Goal: Manage account settings

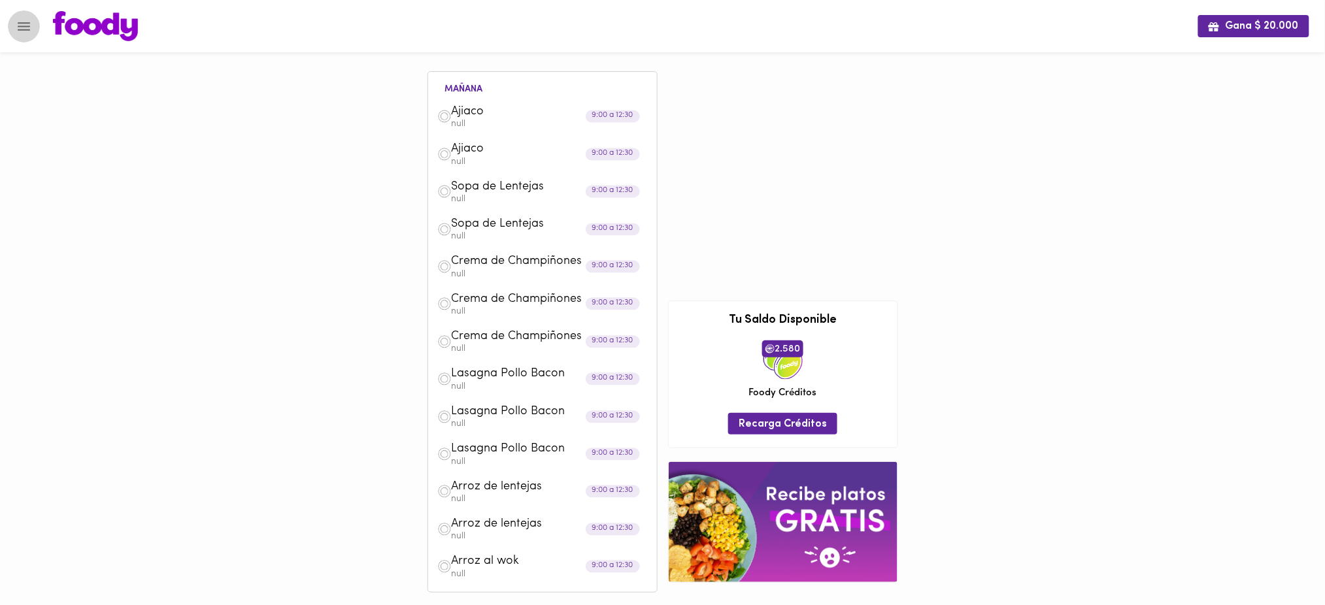
click at [24, 27] on icon "Menu" at bounding box center [24, 26] width 16 height 16
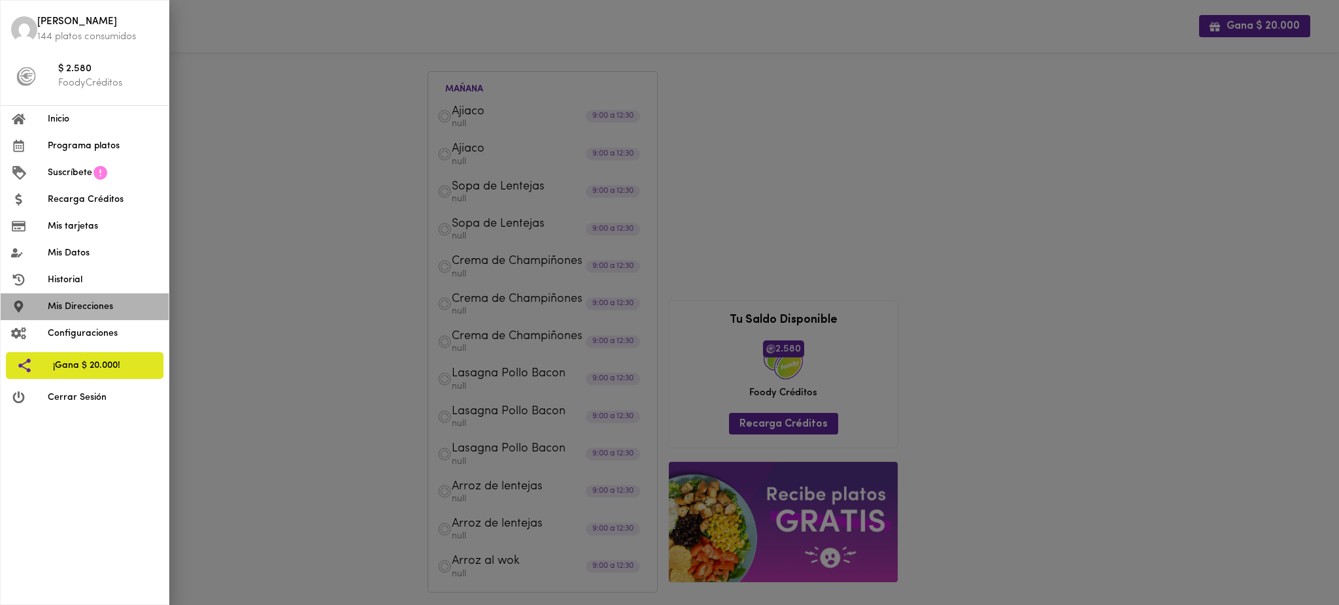
click at [76, 309] on span "Mis Direcciones" at bounding box center [103, 307] width 110 height 14
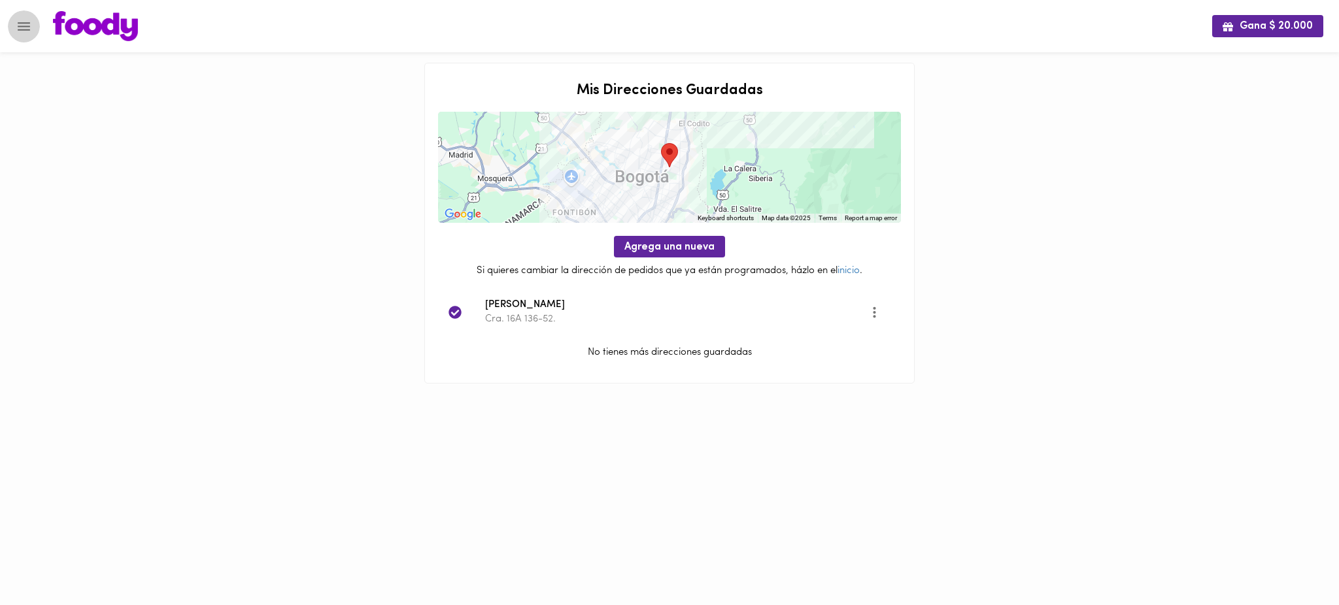
click at [17, 24] on icon "Menu" at bounding box center [24, 26] width 16 height 16
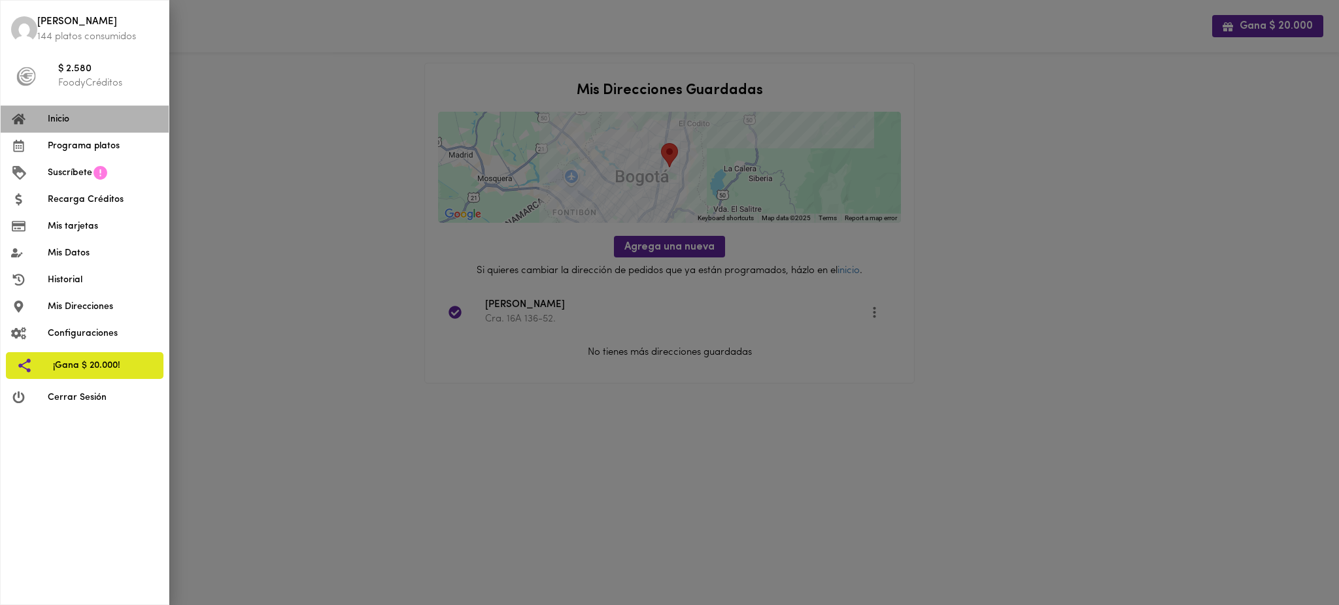
click at [107, 128] on li "Inicio" at bounding box center [85, 119] width 168 height 27
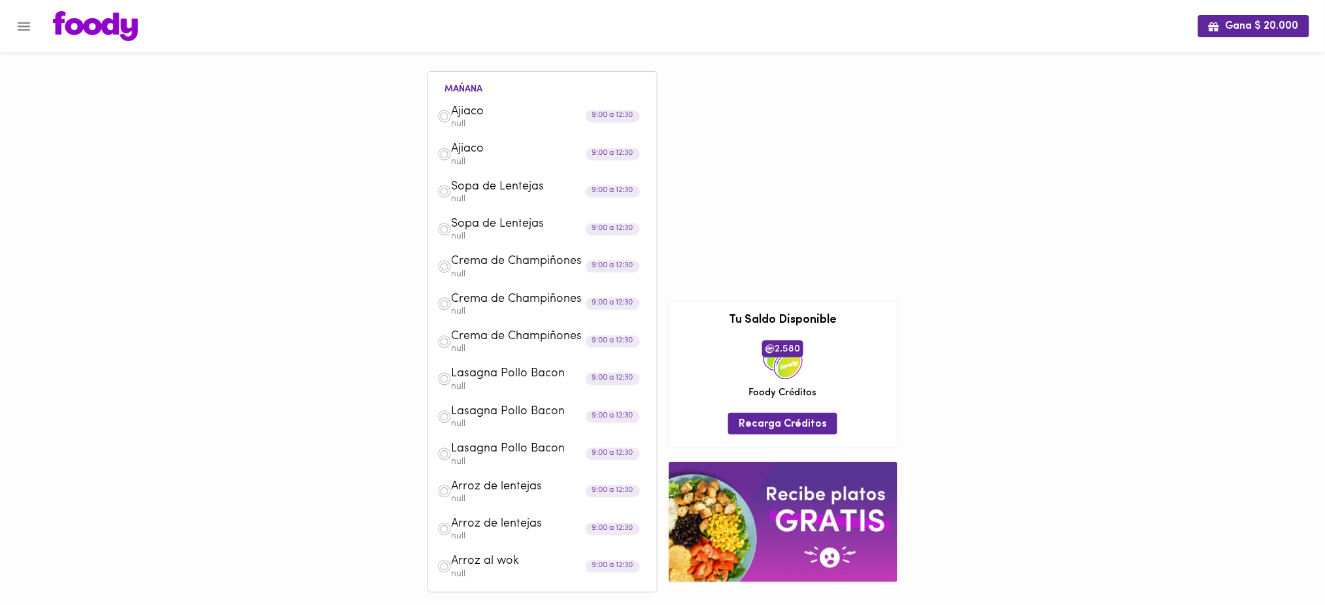
click at [463, 120] on p "null" at bounding box center [550, 124] width 196 height 9
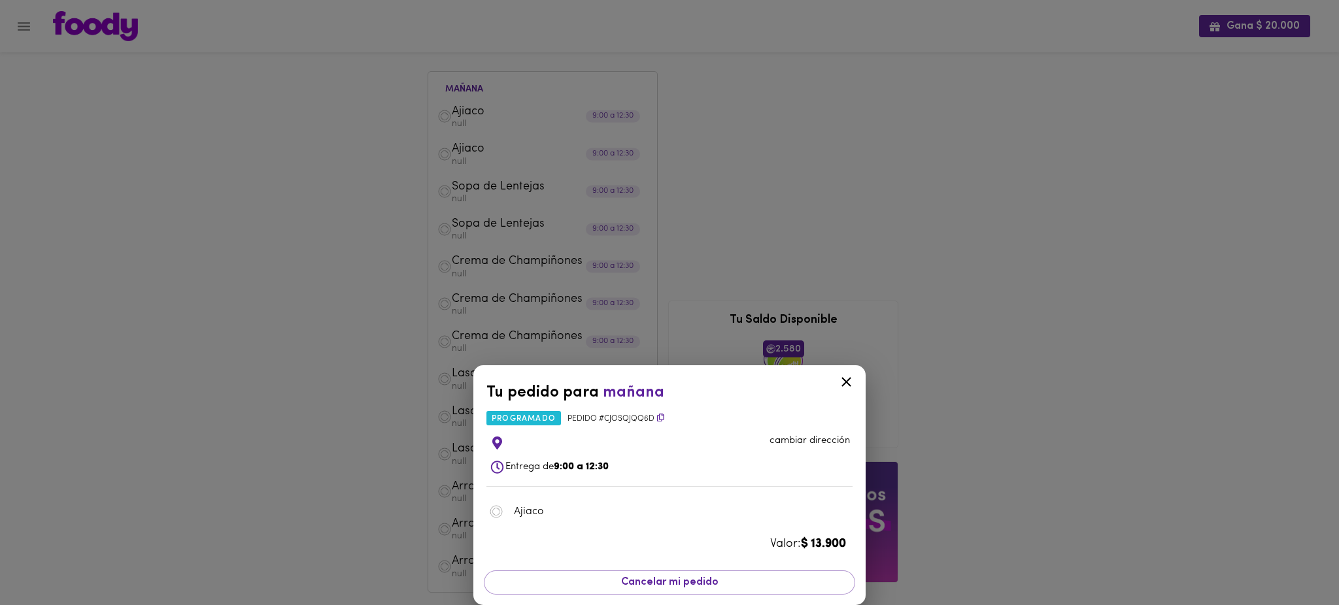
click at [811, 439] on p "cambiar dirección" at bounding box center [809, 441] width 80 height 14
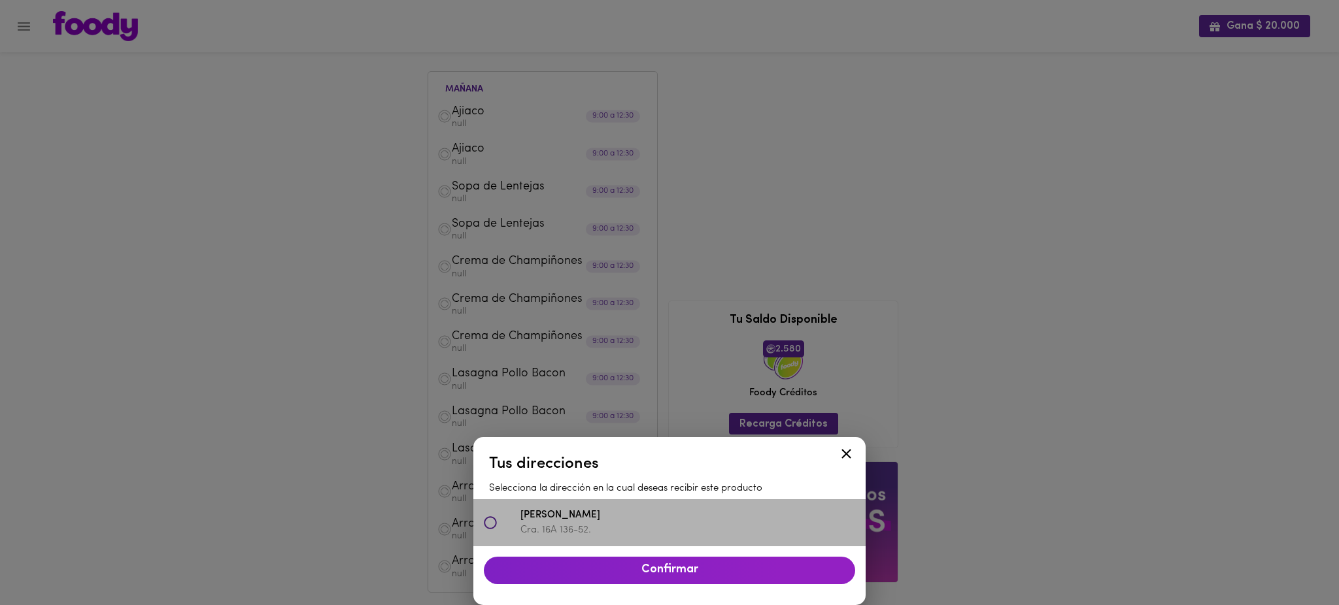
click at [492, 520] on icon at bounding box center [490, 522] width 13 height 13
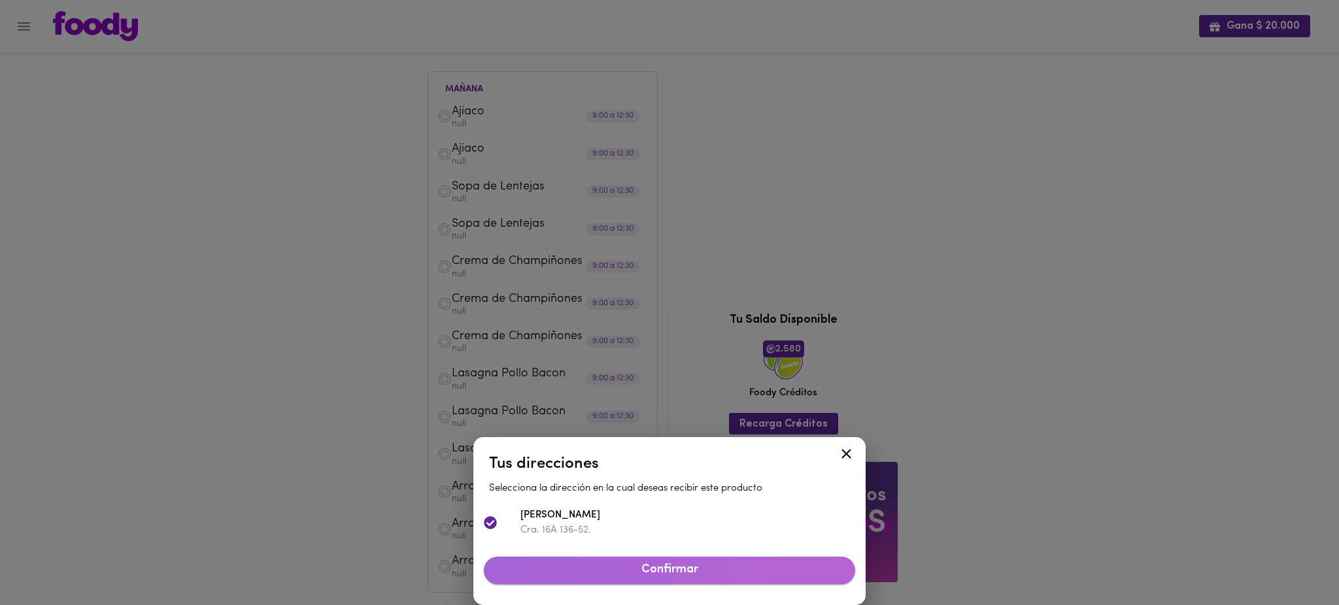
click at [635, 571] on span "Confirmar" at bounding box center [669, 570] width 350 height 14
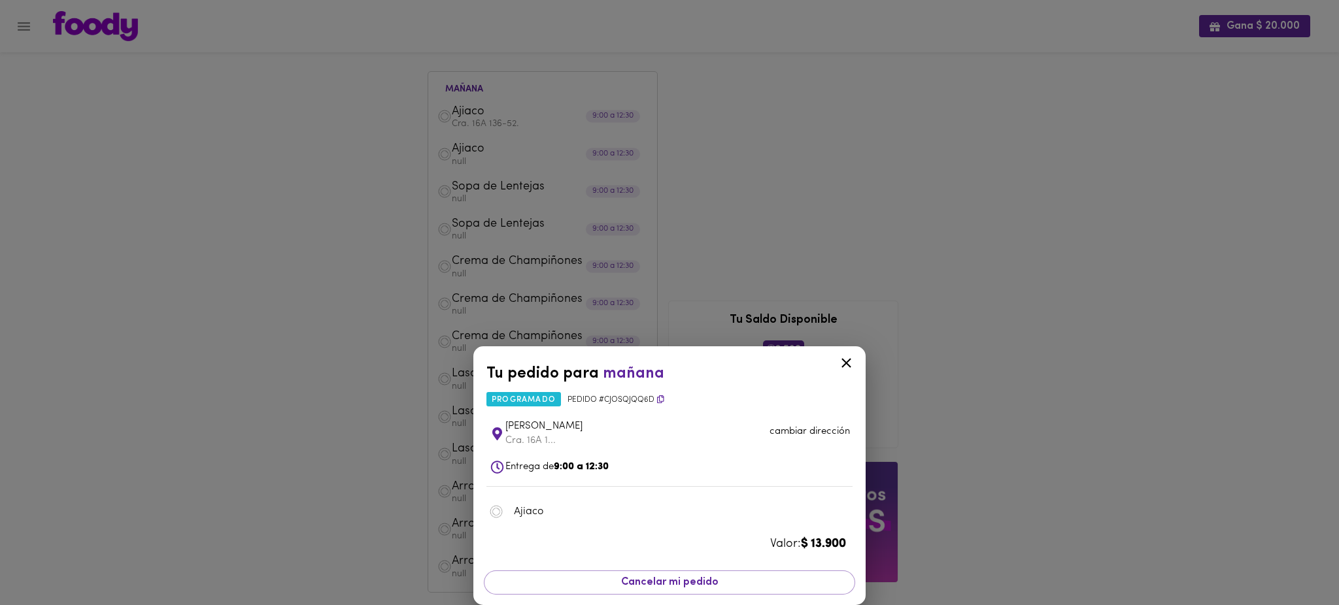
click at [849, 362] on icon at bounding box center [846, 363] width 16 height 16
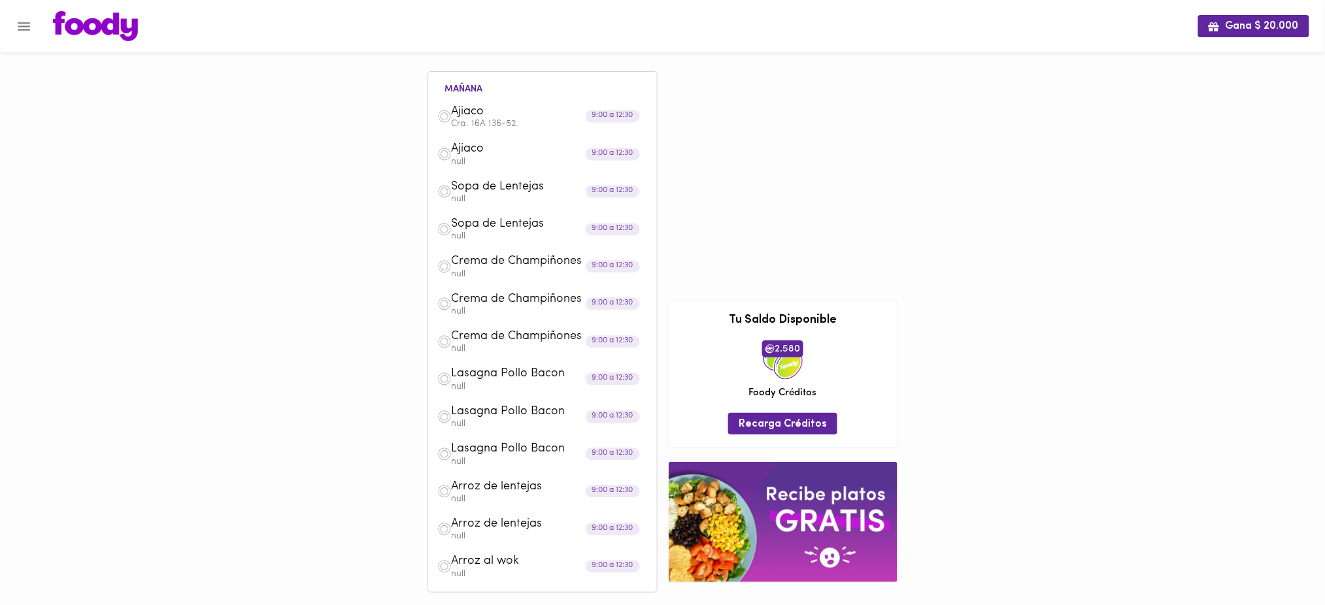
click at [473, 161] on p "null" at bounding box center [550, 162] width 196 height 9
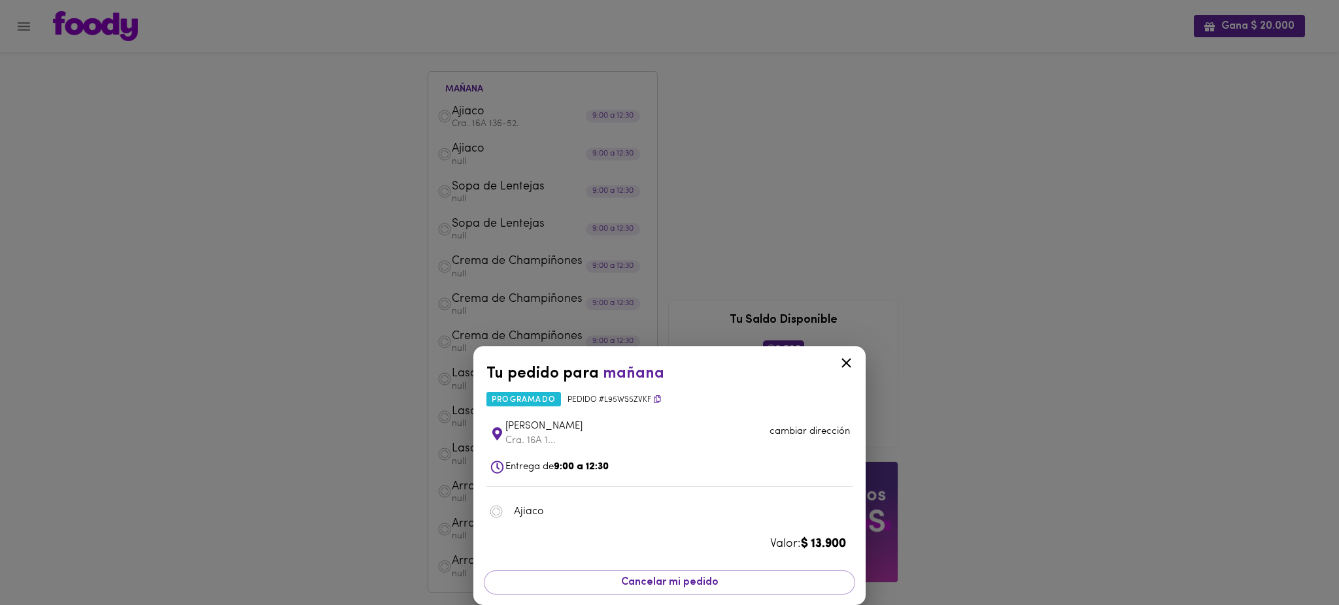
click at [811, 432] on p "cambiar dirección" at bounding box center [809, 432] width 80 height 14
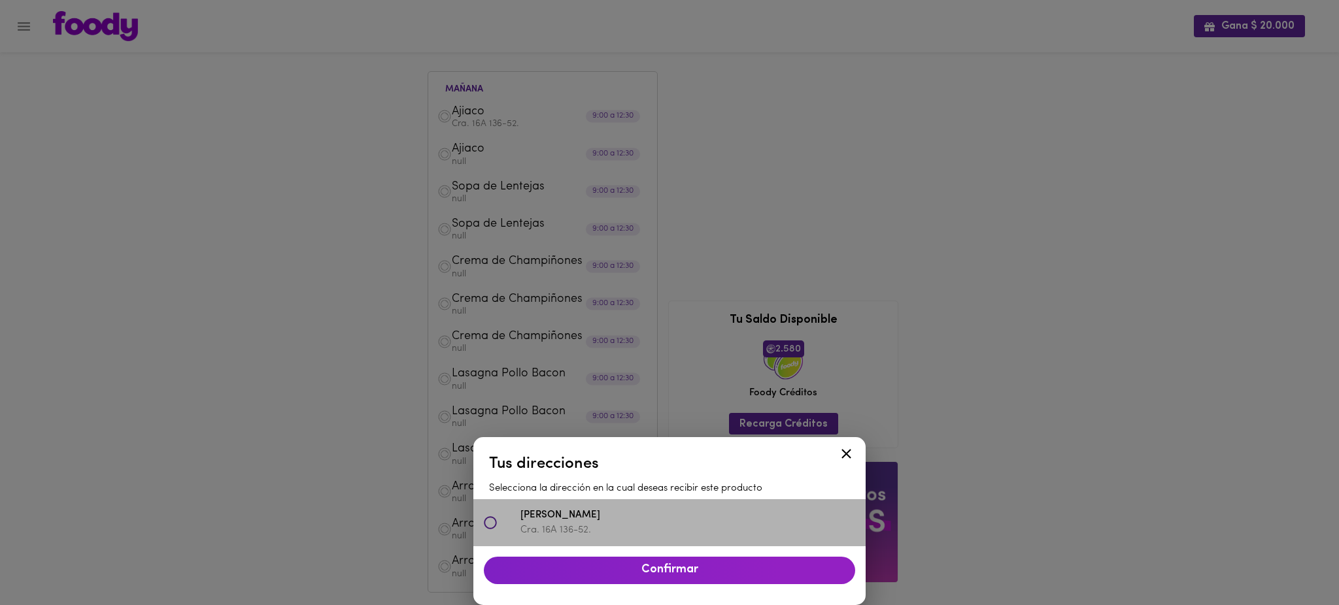
click at [492, 521] on icon at bounding box center [490, 522] width 13 height 13
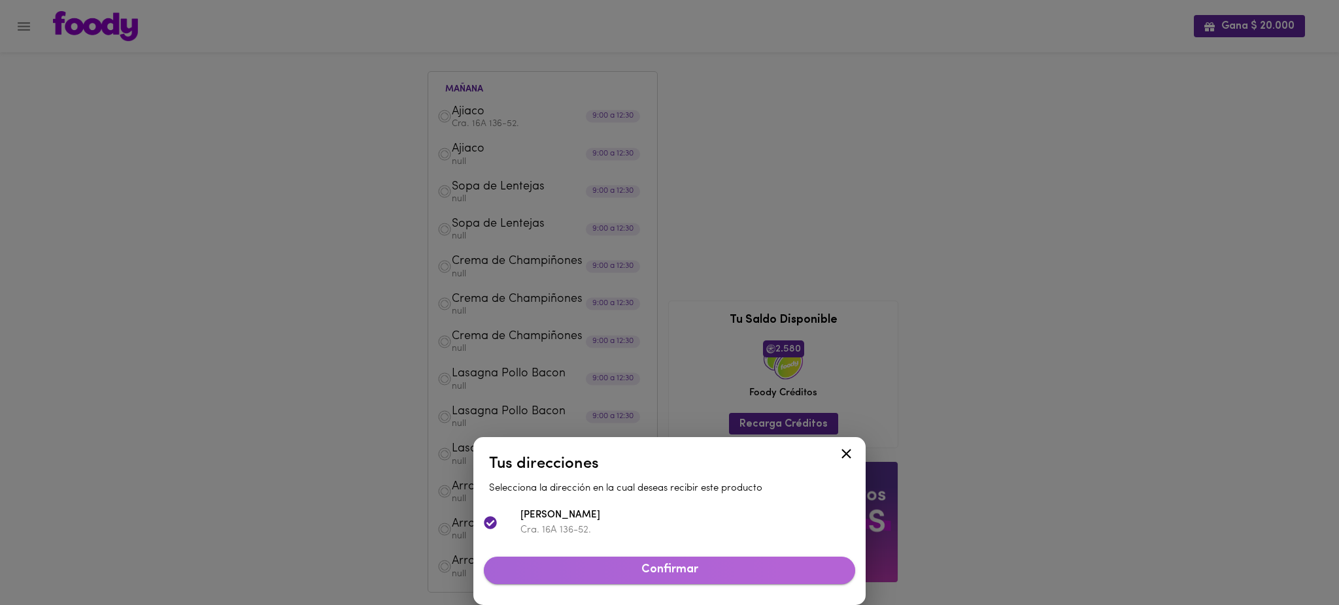
click at [711, 576] on span "Confirmar" at bounding box center [669, 570] width 350 height 14
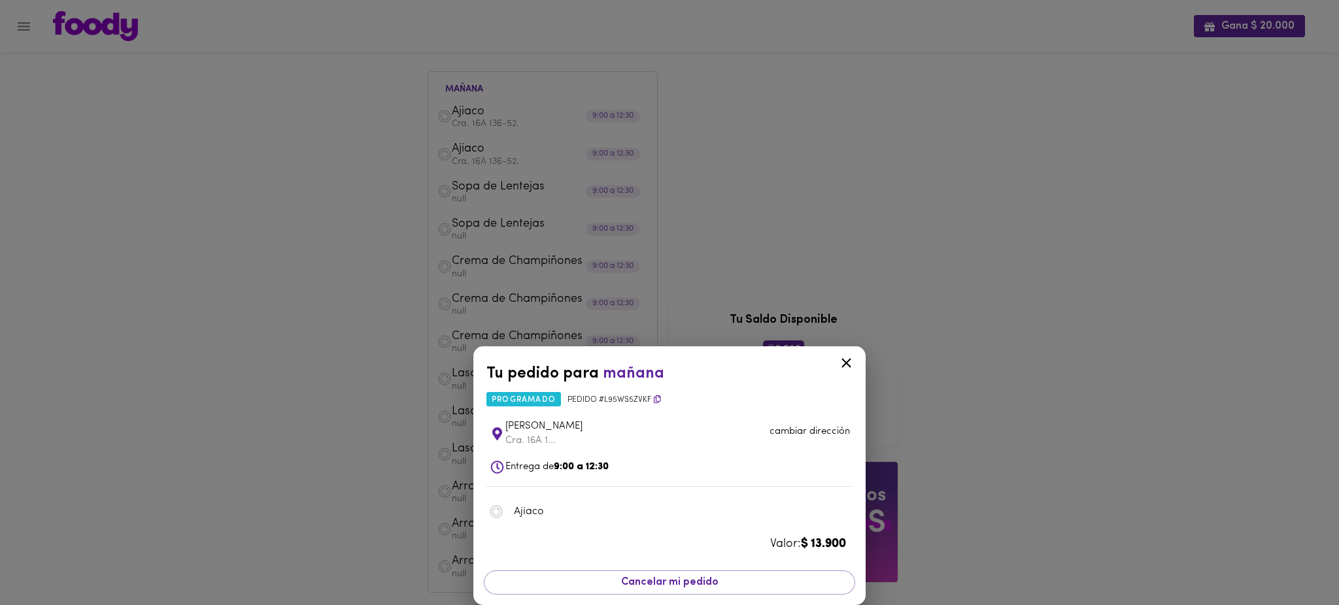
click at [844, 360] on icon at bounding box center [846, 363] width 16 height 16
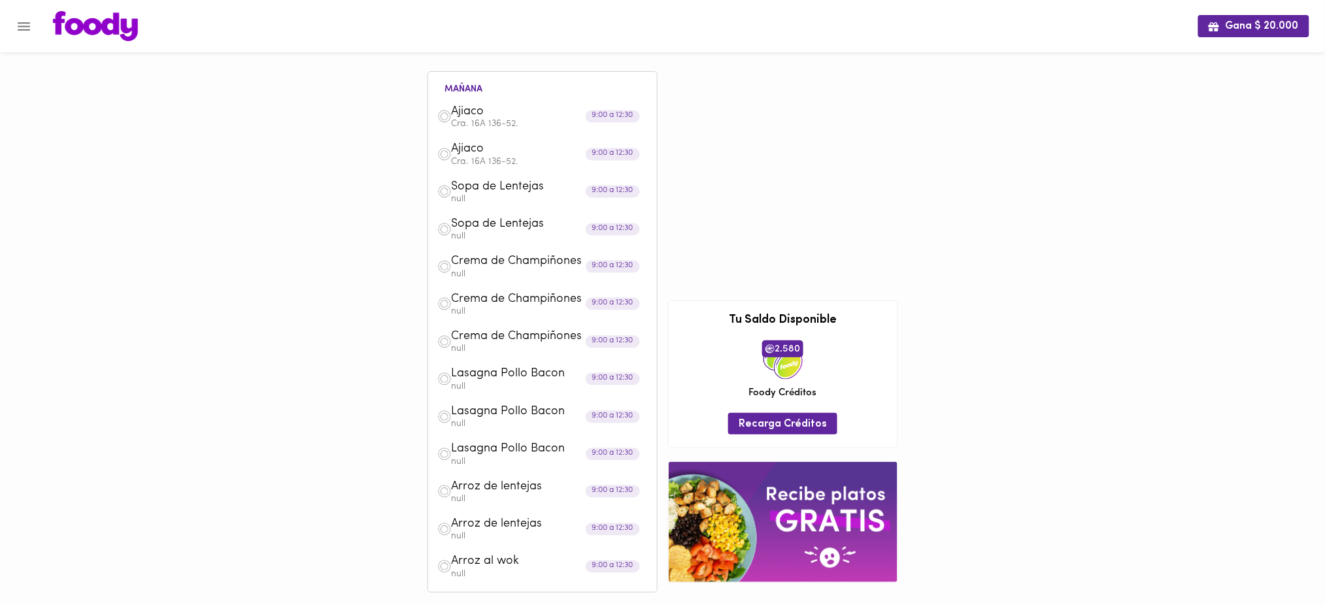
click at [499, 188] on span "Sopa de Lentejas" at bounding box center [527, 187] width 150 height 15
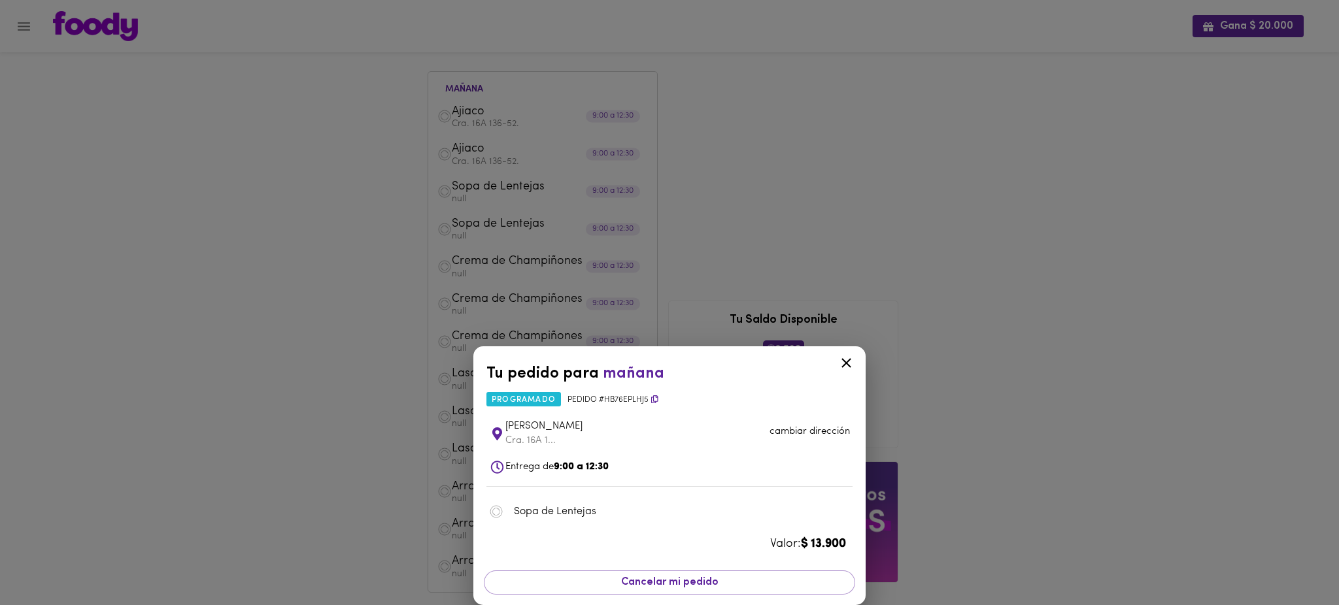
click at [803, 429] on p "cambiar dirección" at bounding box center [809, 432] width 80 height 14
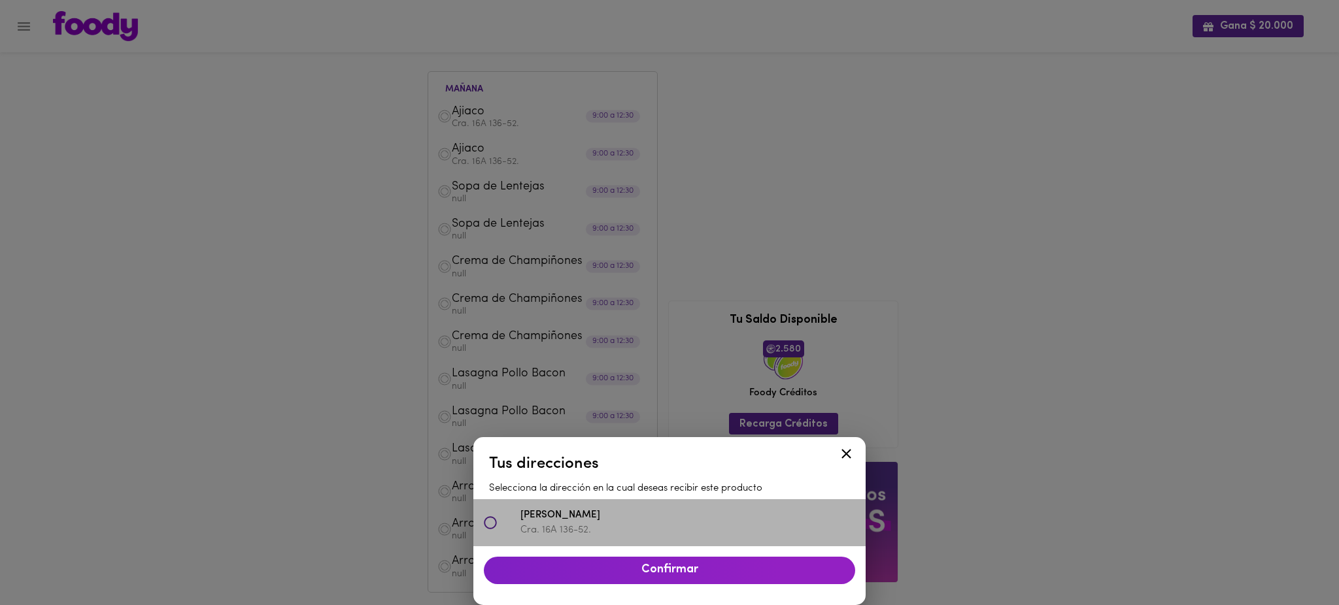
click at [492, 523] on icon at bounding box center [490, 522] width 13 height 13
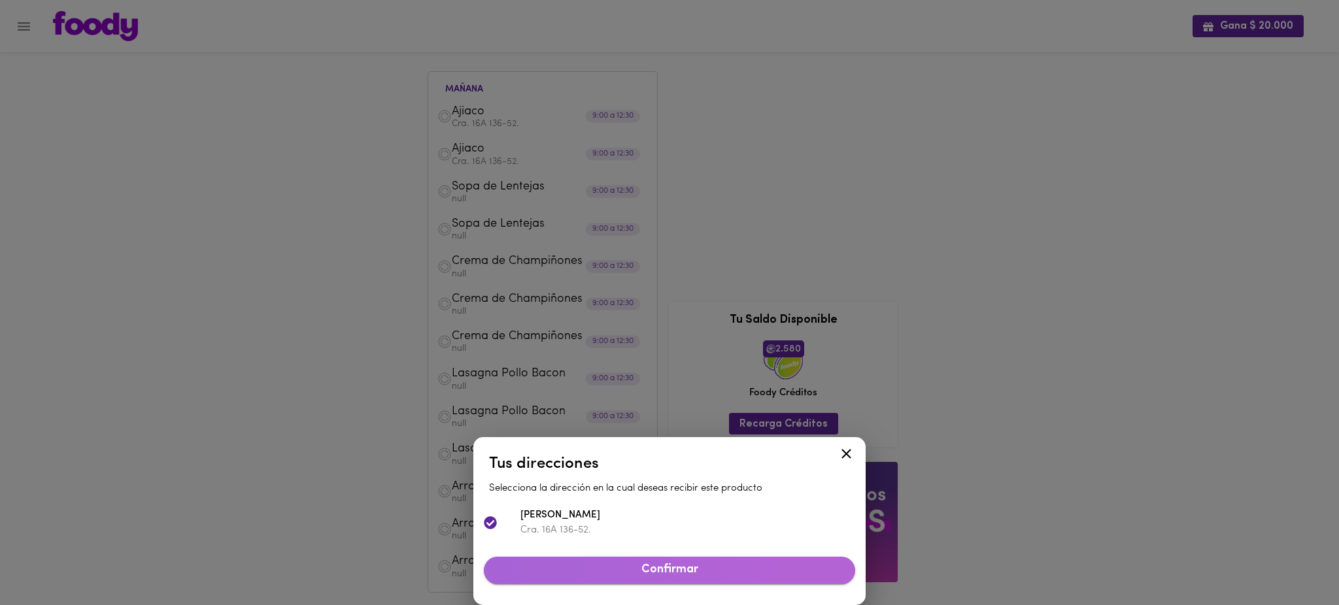
click at [693, 569] on span "Confirmar" at bounding box center [669, 570] width 350 height 14
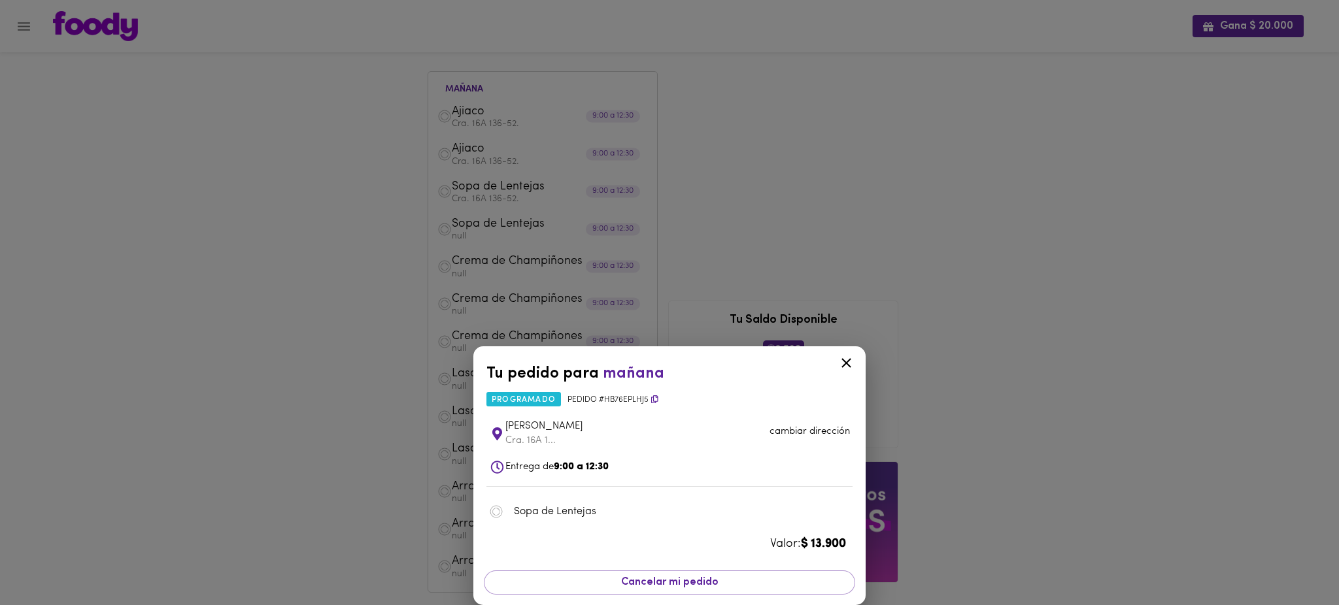
click at [845, 362] on icon at bounding box center [846, 363] width 10 height 10
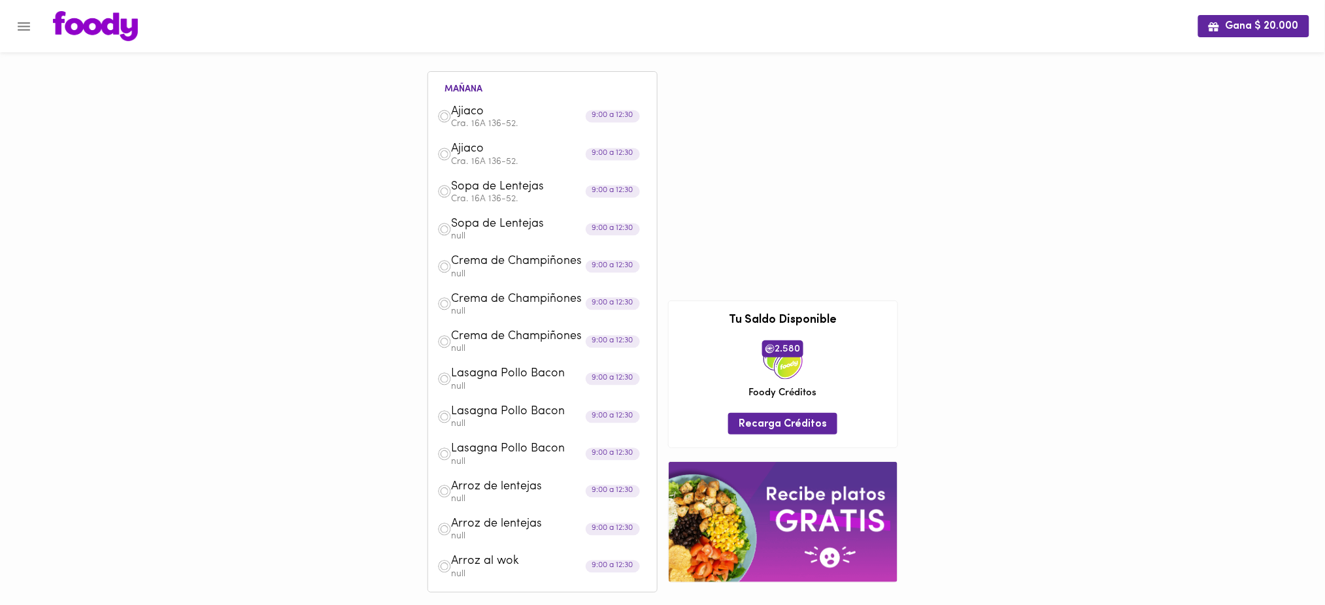
click at [488, 235] on p "null" at bounding box center [550, 236] width 196 height 9
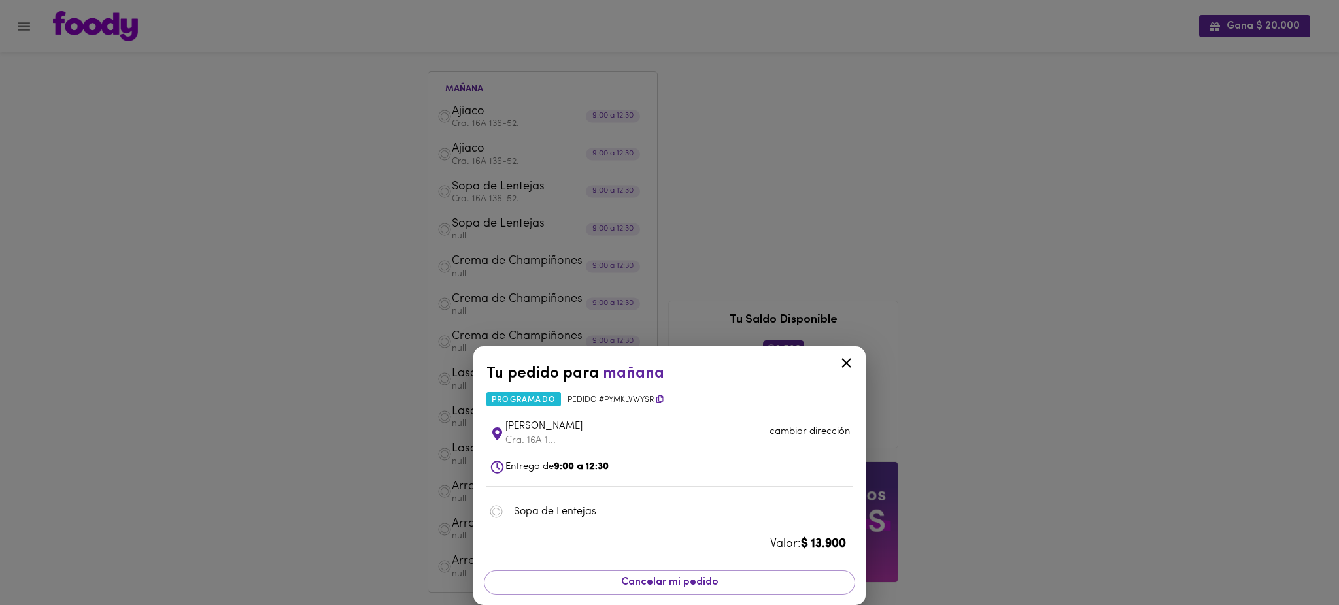
click at [821, 429] on p "cambiar dirección" at bounding box center [809, 432] width 80 height 14
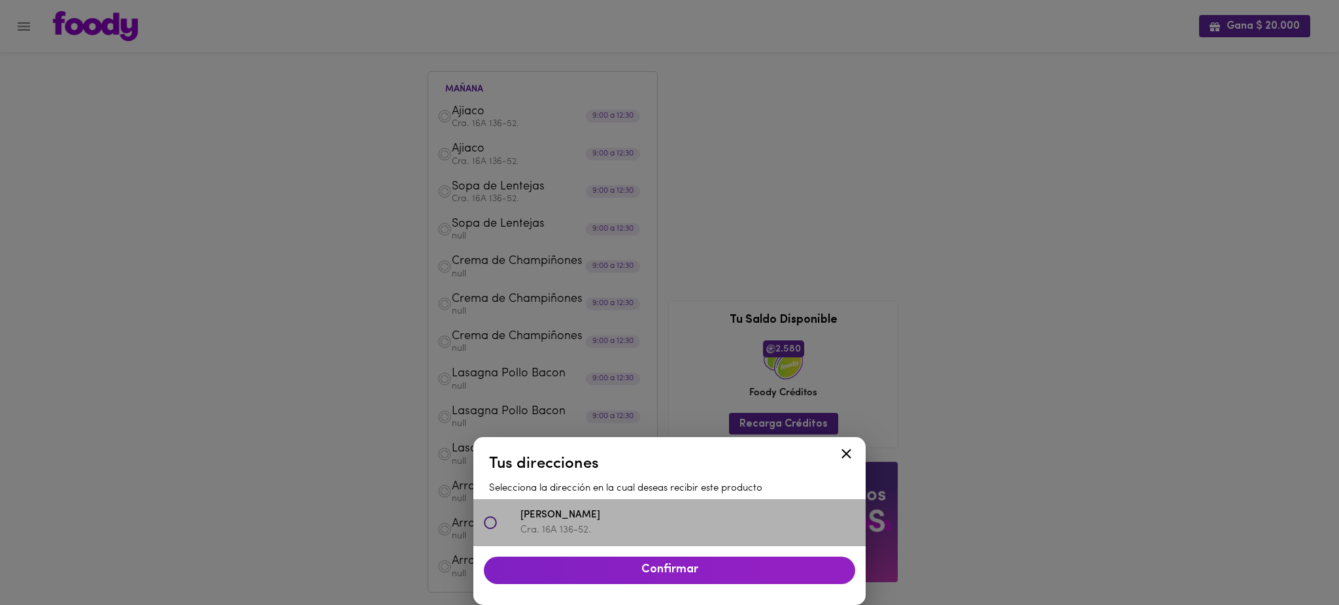
click at [489, 522] on icon at bounding box center [490, 522] width 13 height 13
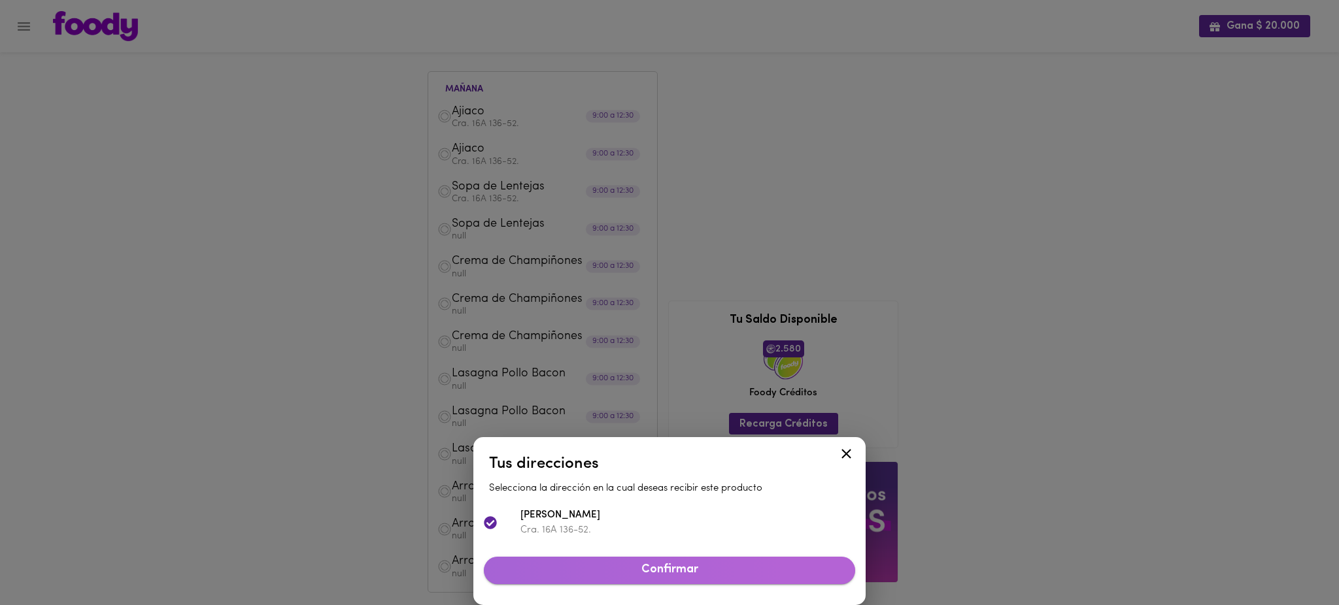
click at [692, 573] on span "Confirmar" at bounding box center [669, 570] width 350 height 14
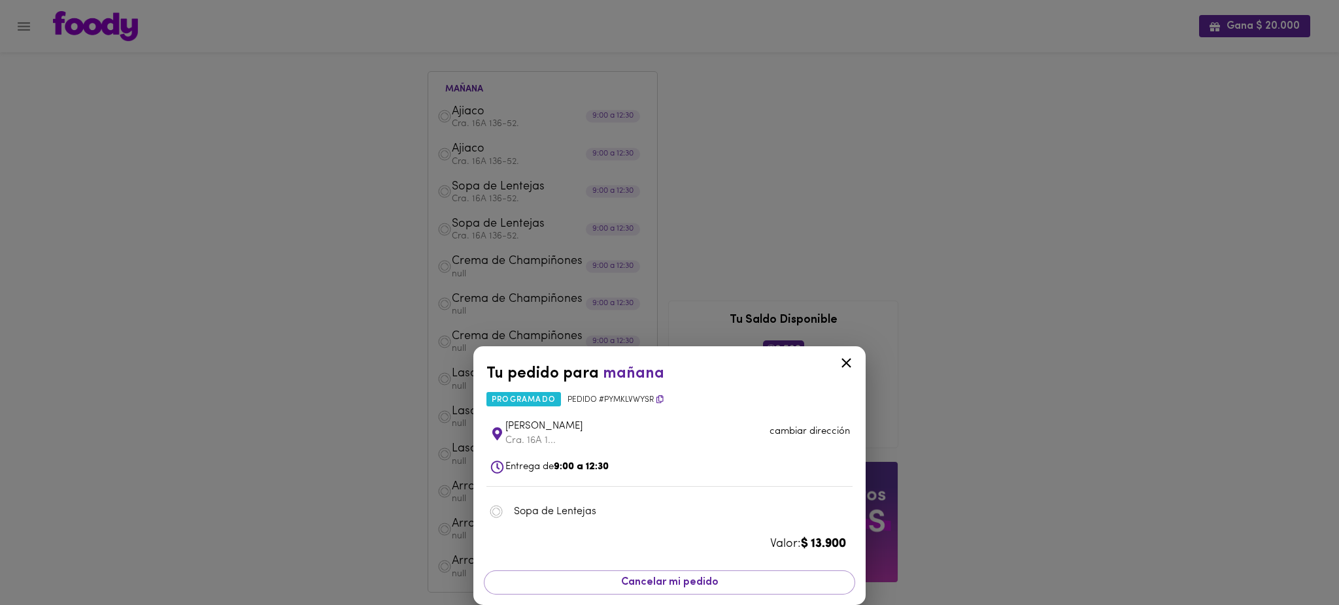
click at [849, 359] on icon at bounding box center [846, 363] width 16 height 16
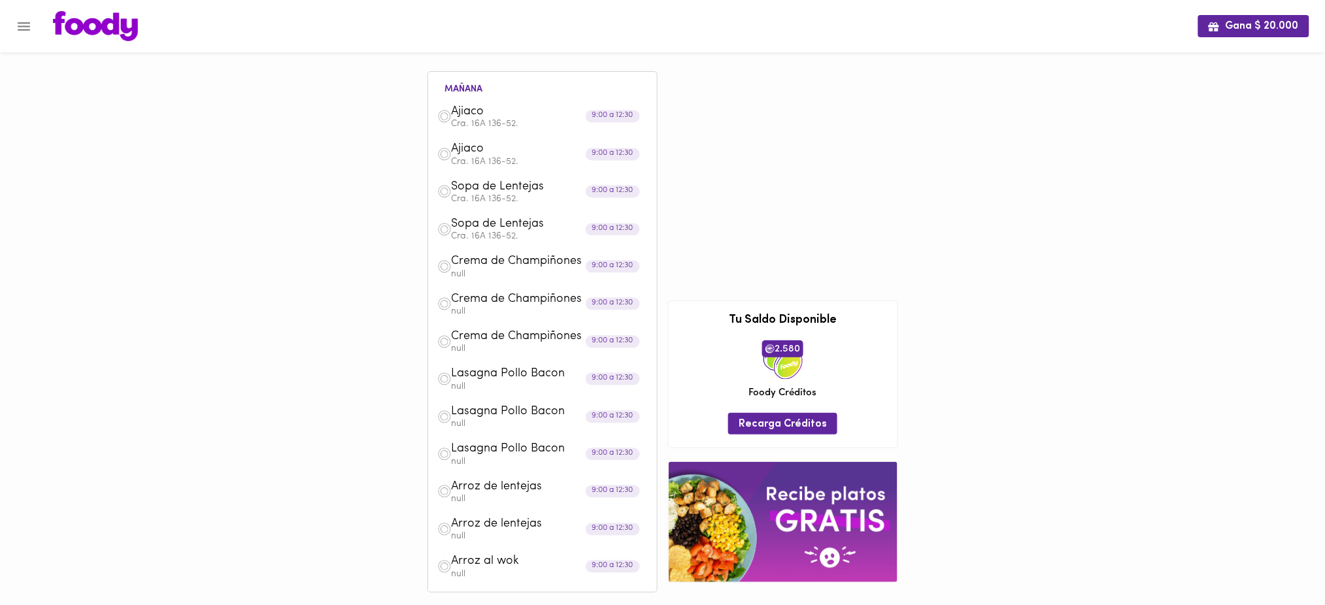
click at [493, 267] on span "Crema de Champiñones" at bounding box center [527, 261] width 150 height 15
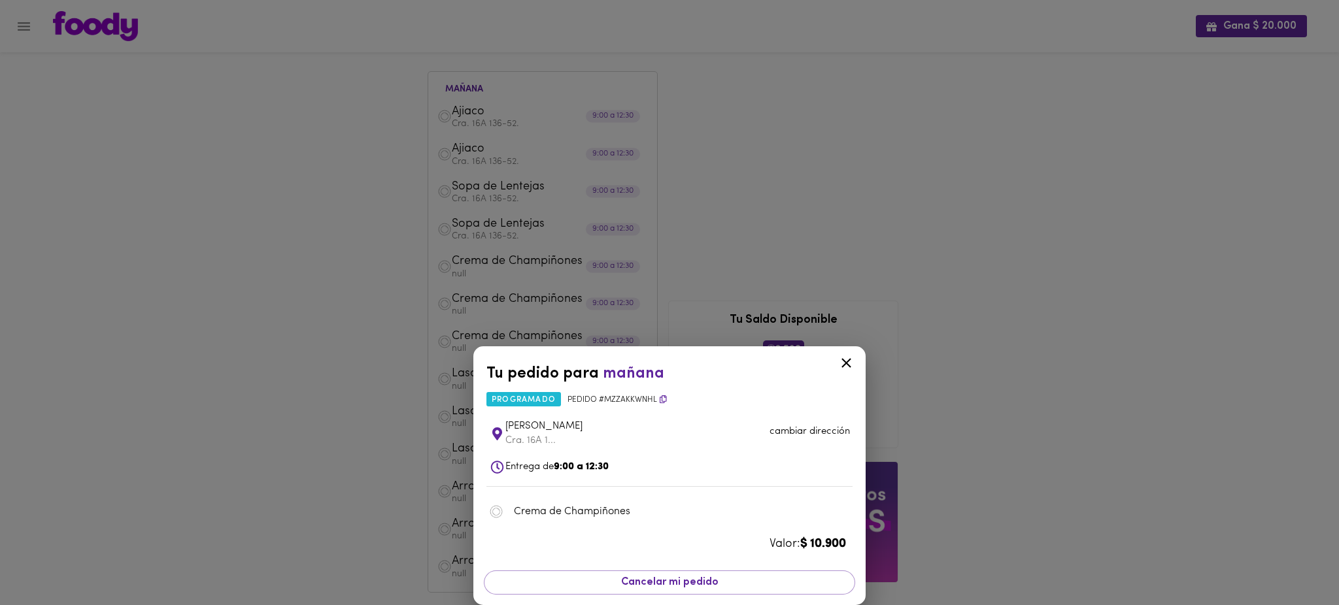
click at [809, 433] on p "cambiar dirección" at bounding box center [809, 432] width 80 height 14
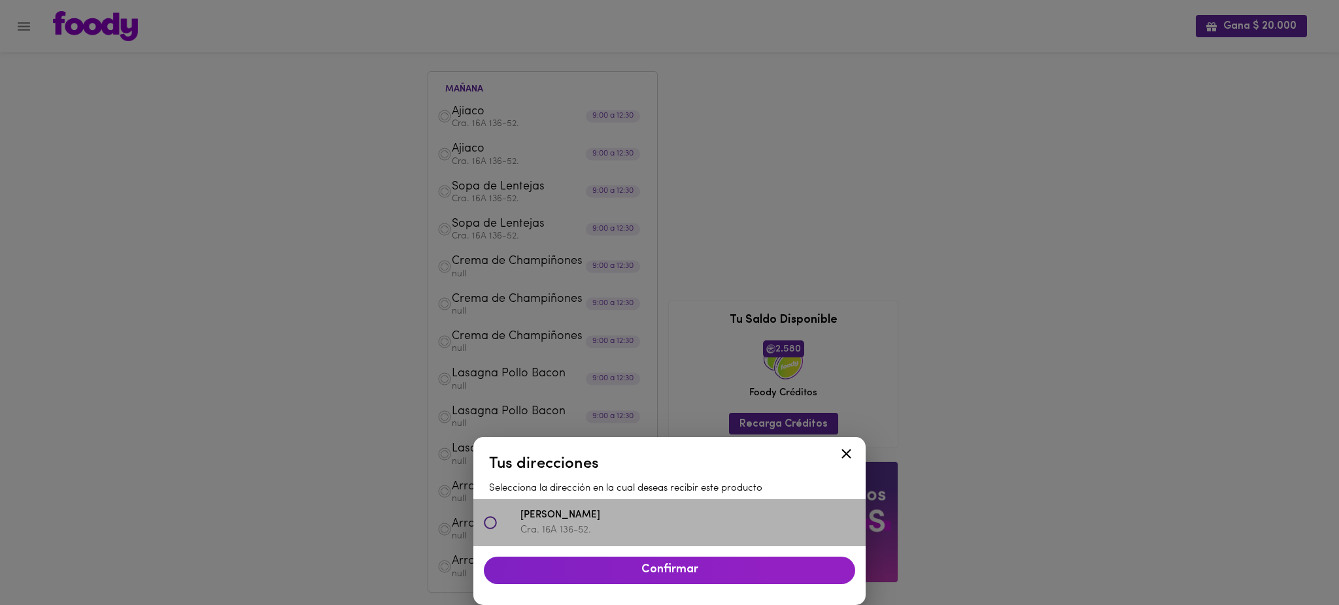
click at [544, 526] on p "Cra. 16A 136-52." at bounding box center [687, 531] width 335 height 14
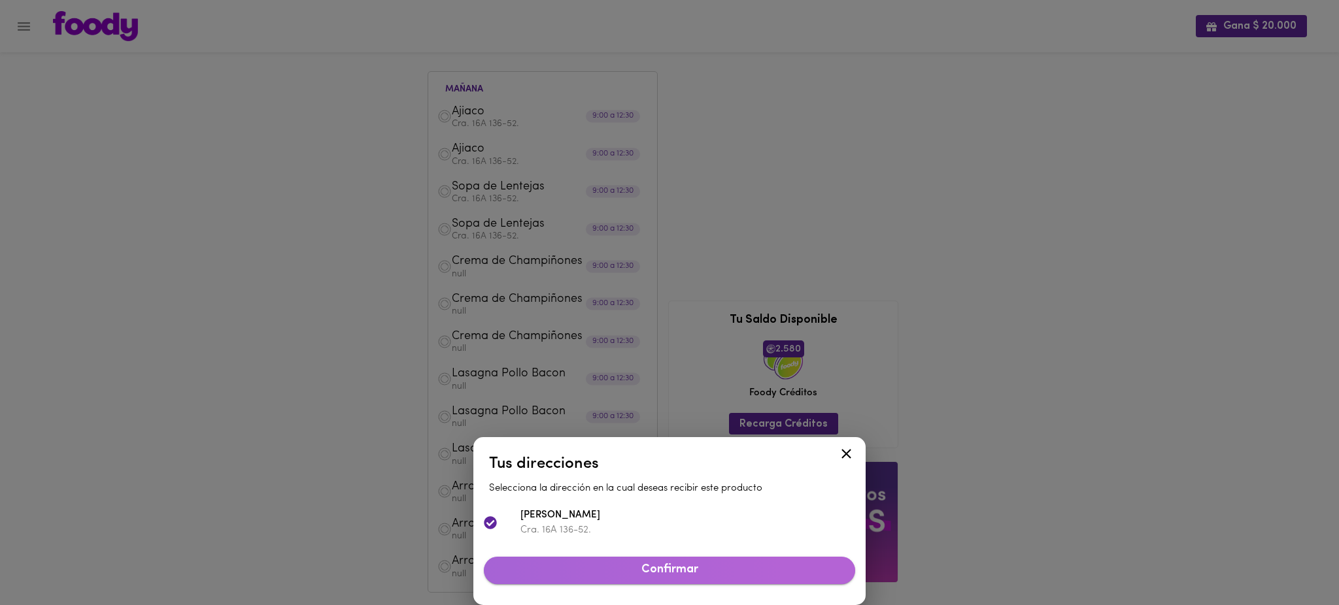
click at [554, 573] on span "Confirmar" at bounding box center [669, 570] width 350 height 14
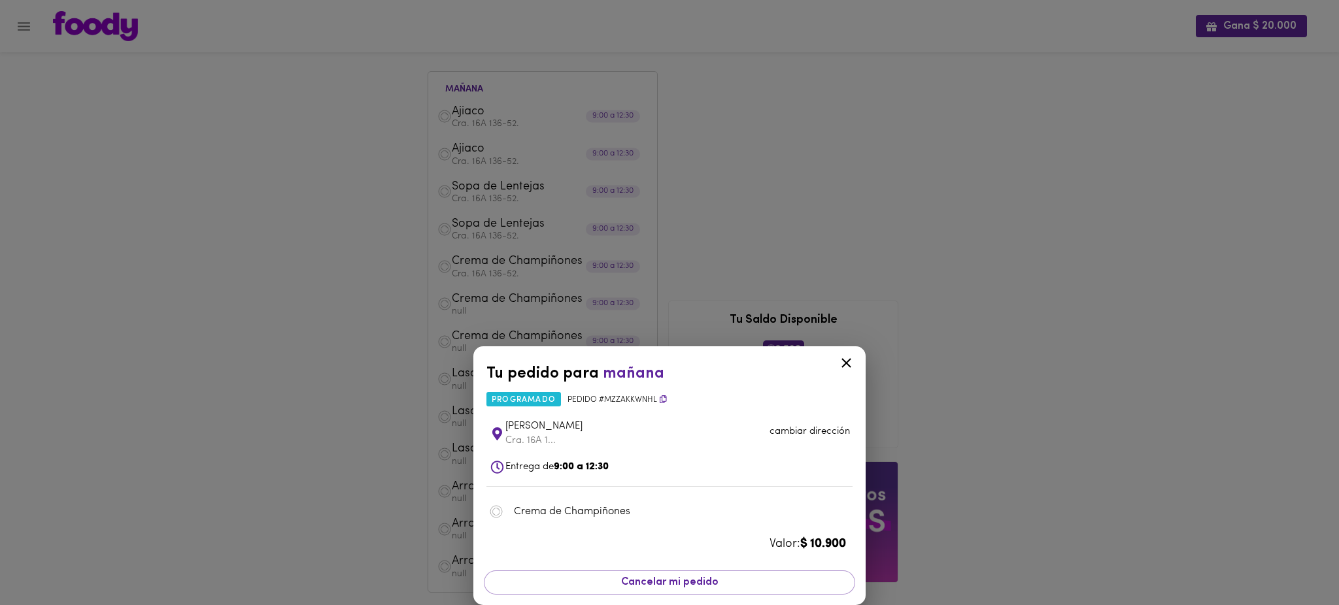
click at [524, 252] on div "Tu pedido para [DATE] programado Pedido # mZZAkKwNhL Santiago [PERSON_NAME] Cra…" at bounding box center [669, 302] width 1339 height 605
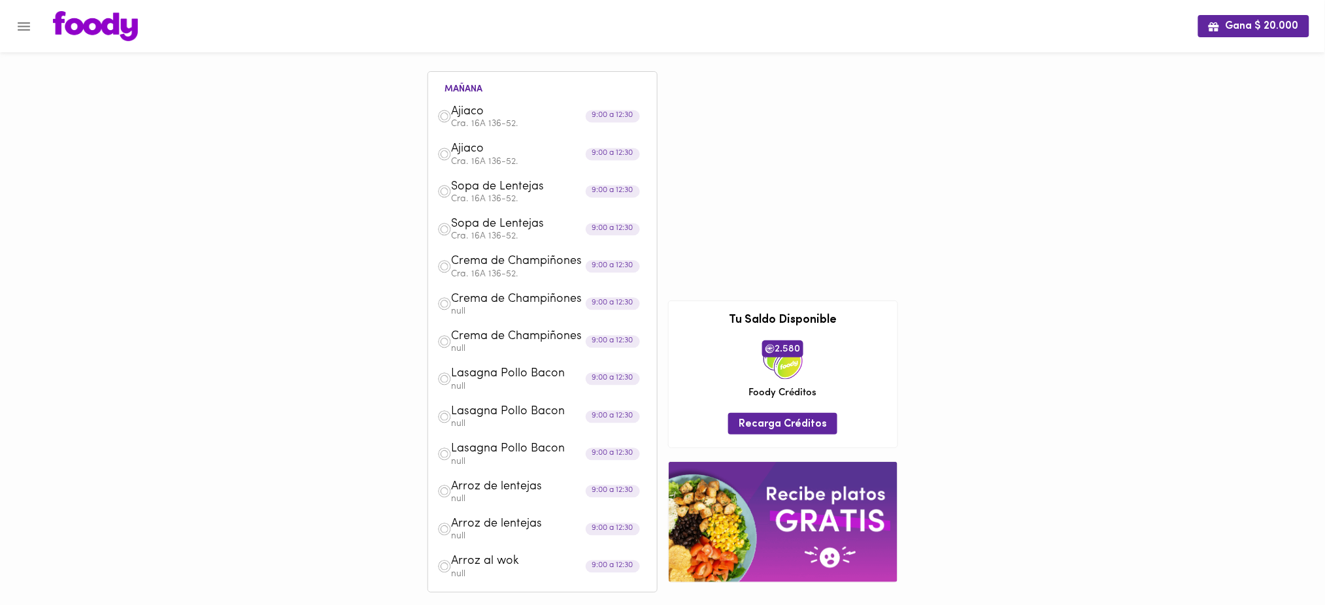
click at [500, 308] on p "null" at bounding box center [550, 311] width 196 height 9
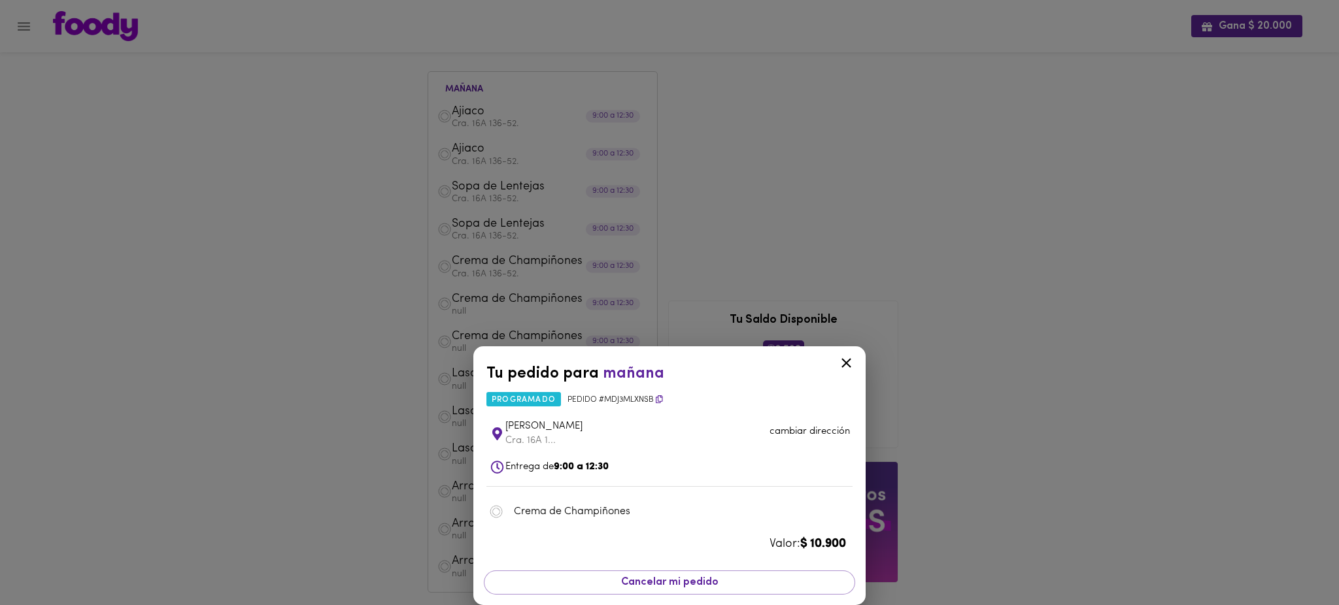
click at [818, 429] on p "cambiar dirección" at bounding box center [809, 432] width 80 height 14
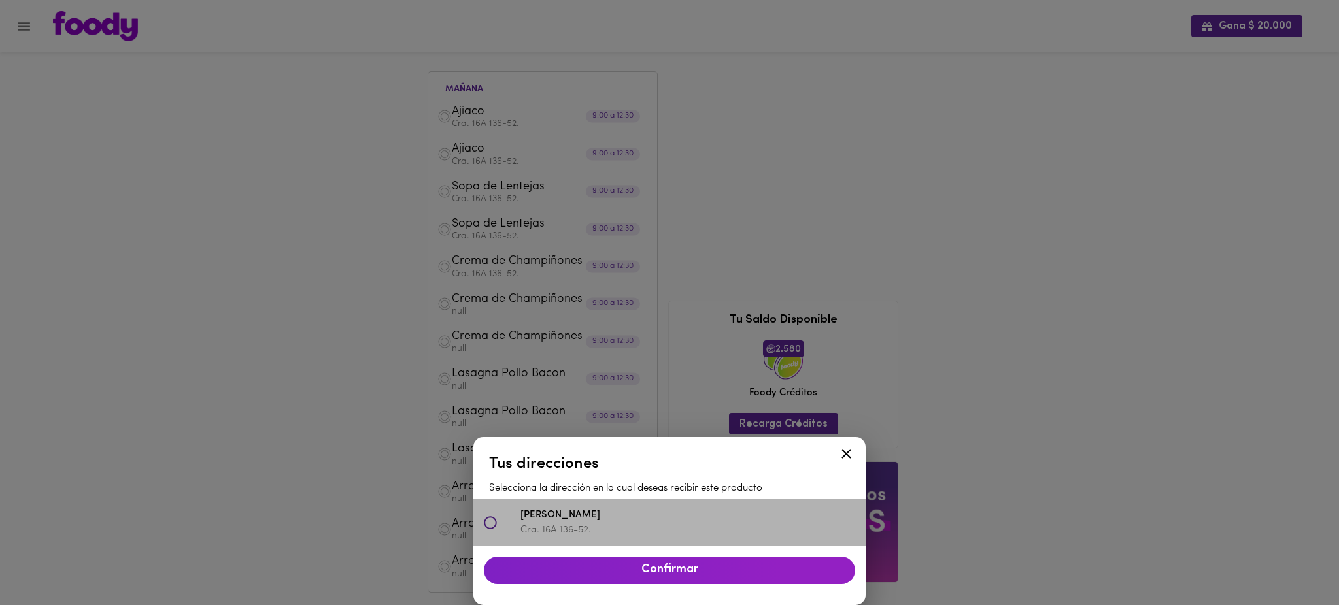
click at [684, 527] on p "Cra. 16A 136-52." at bounding box center [687, 531] width 335 height 14
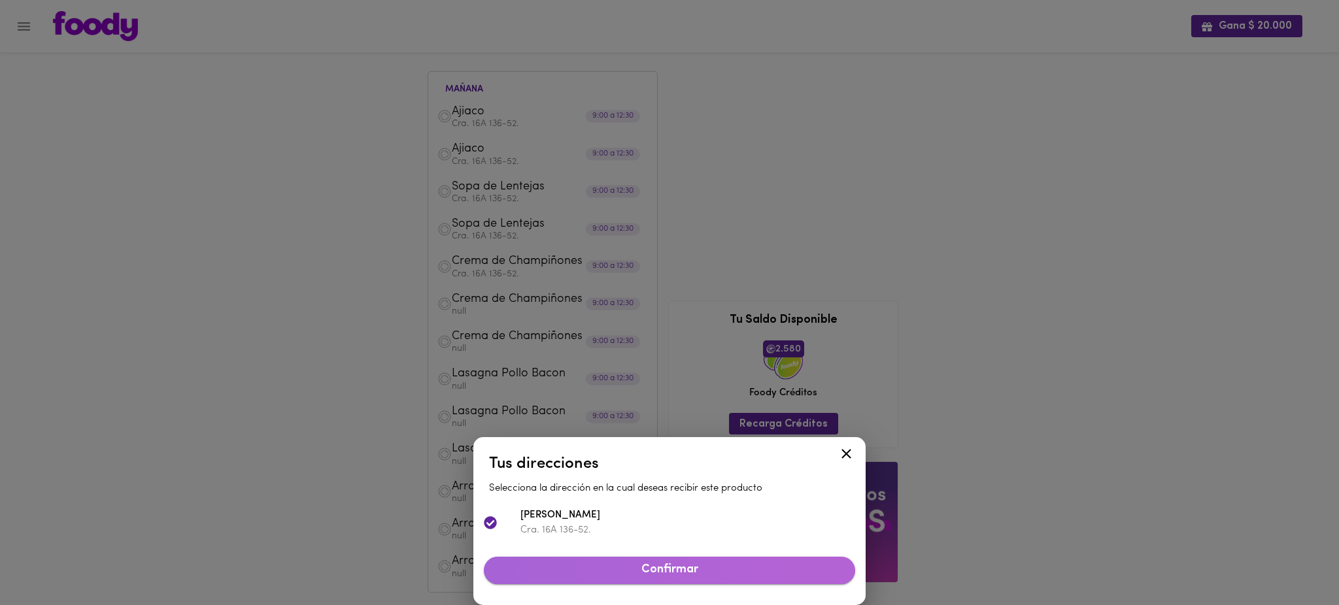
click at [685, 573] on span "Confirmar" at bounding box center [669, 570] width 350 height 14
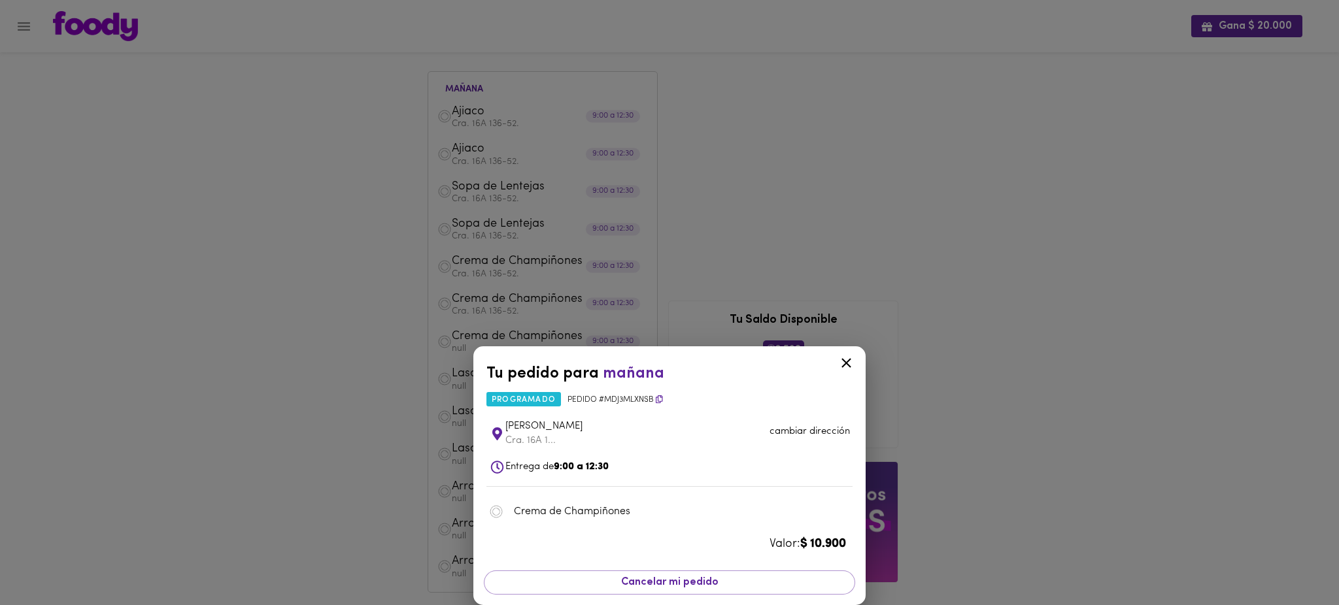
click at [776, 206] on div "Tu pedido para [DATE] programado Pedido # MdJ3mLXNSb Santiago [PERSON_NAME] Cra…" at bounding box center [669, 302] width 1339 height 605
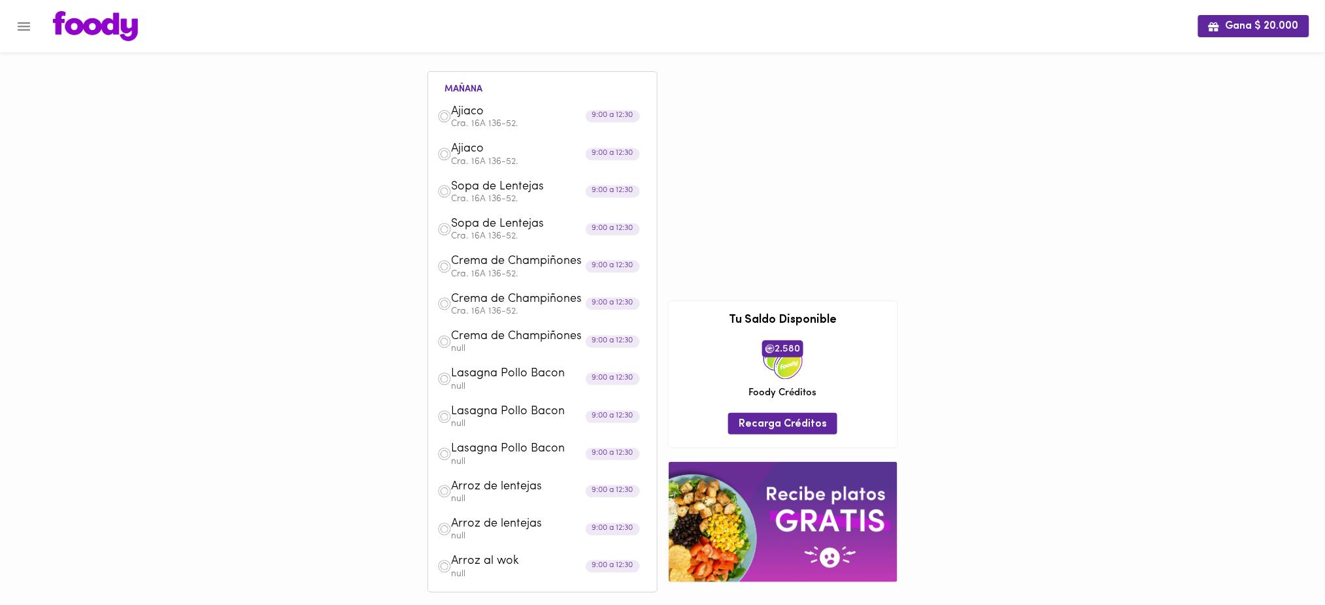
click at [509, 350] on p "null" at bounding box center [550, 348] width 196 height 9
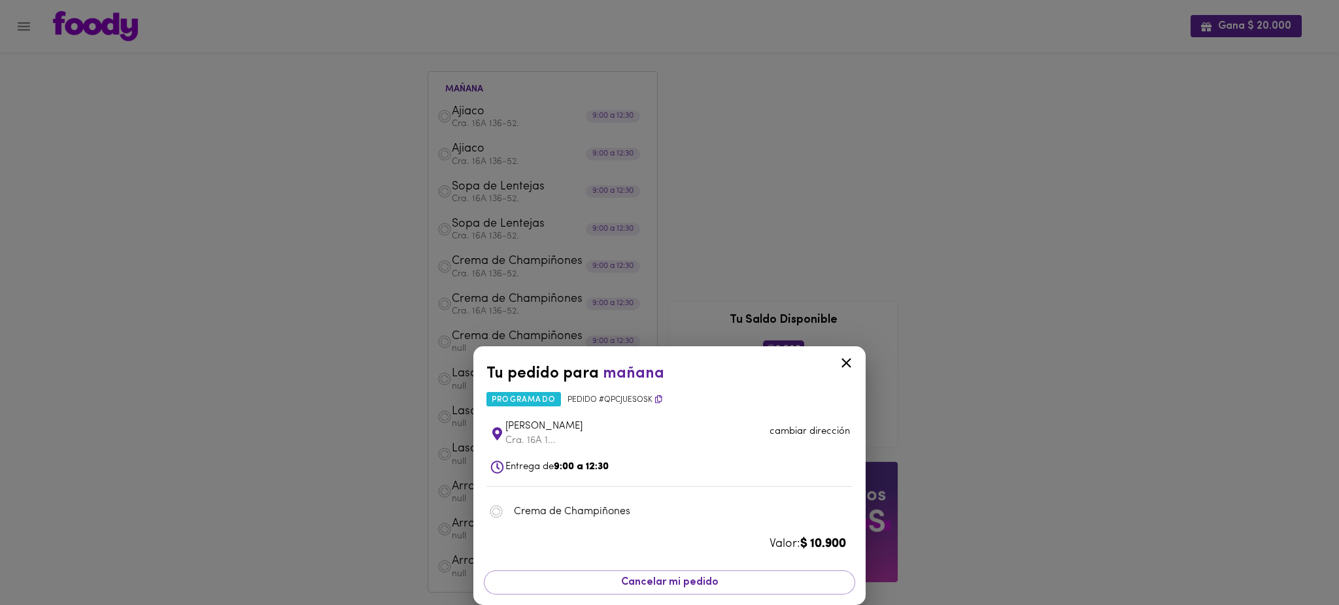
click at [804, 435] on p "cambiar dirección" at bounding box center [809, 432] width 80 height 14
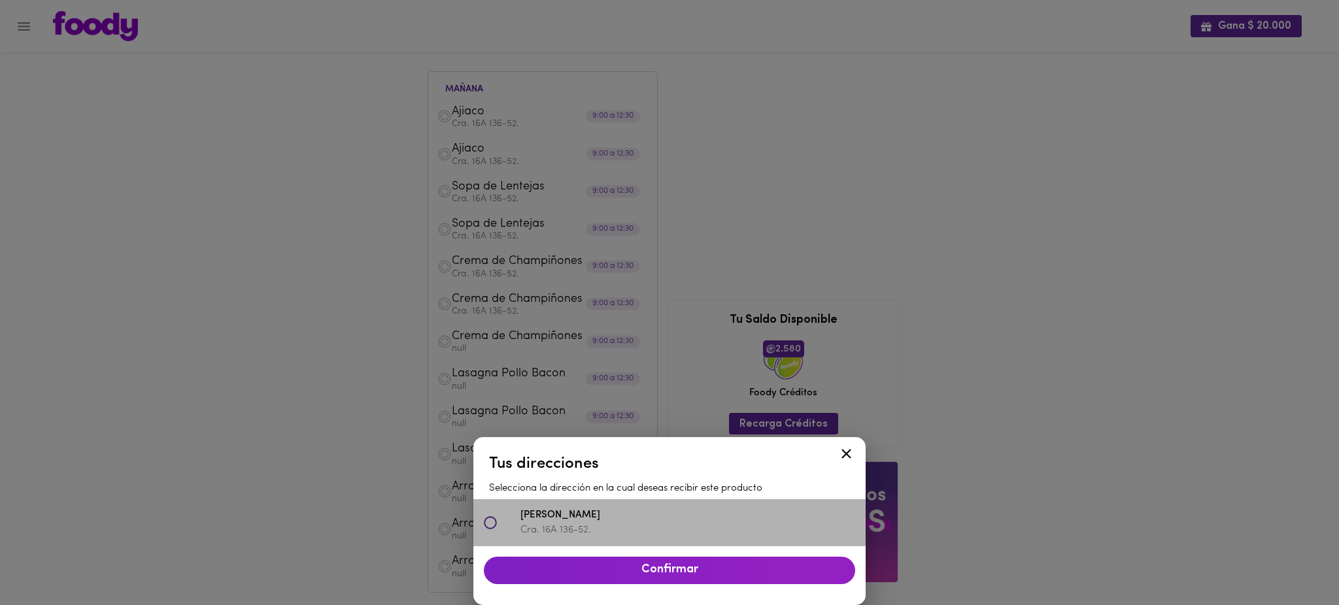
click at [688, 527] on p "Cra. 16A 136-52." at bounding box center [687, 531] width 335 height 14
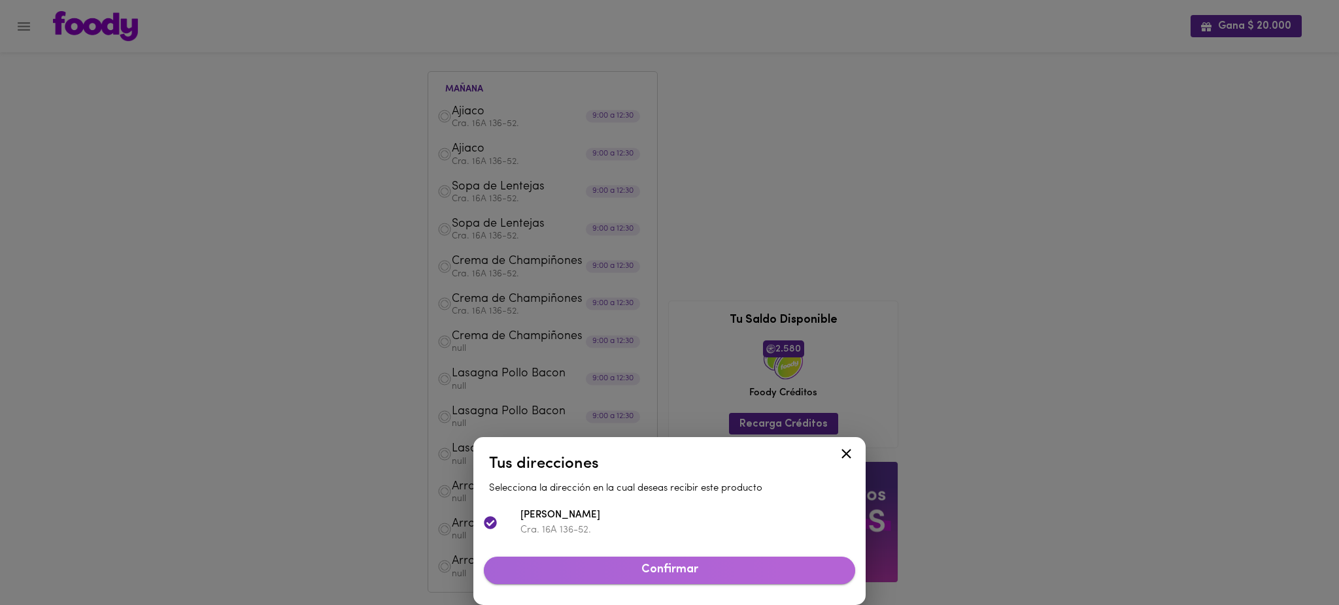
click at [695, 574] on span "Confirmar" at bounding box center [669, 570] width 350 height 14
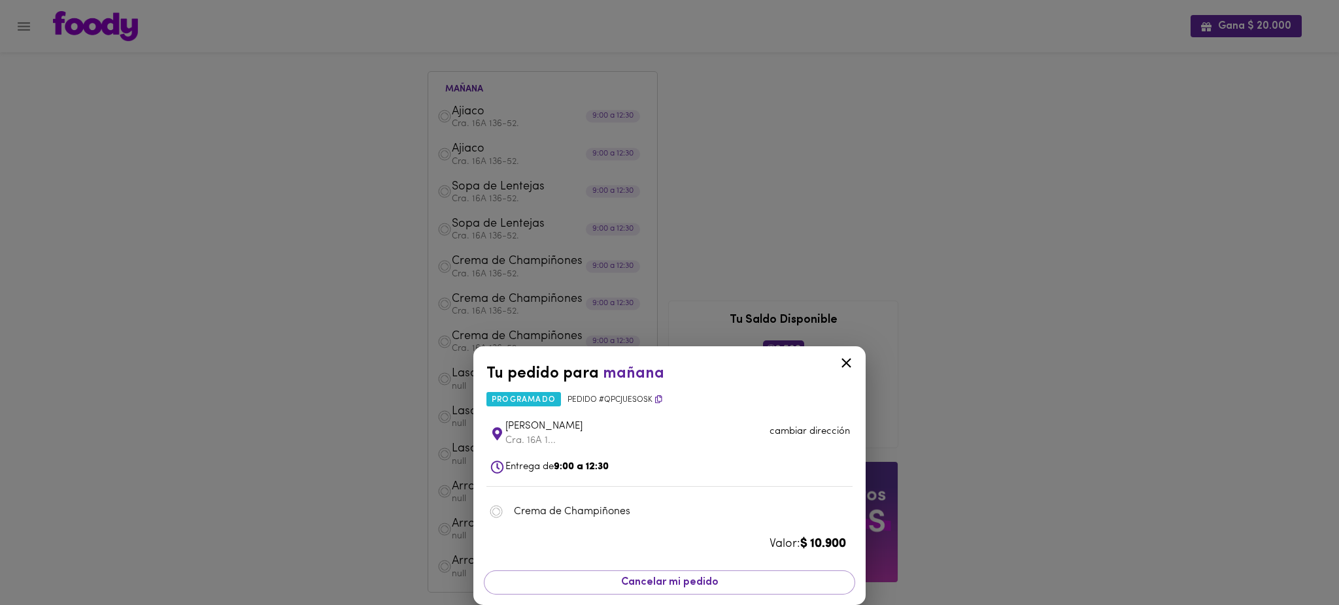
click at [682, 258] on div "Tu pedido para [DATE] programado Pedido # qPcjueSosk Santiago [PERSON_NAME] Cra…" at bounding box center [669, 302] width 1339 height 605
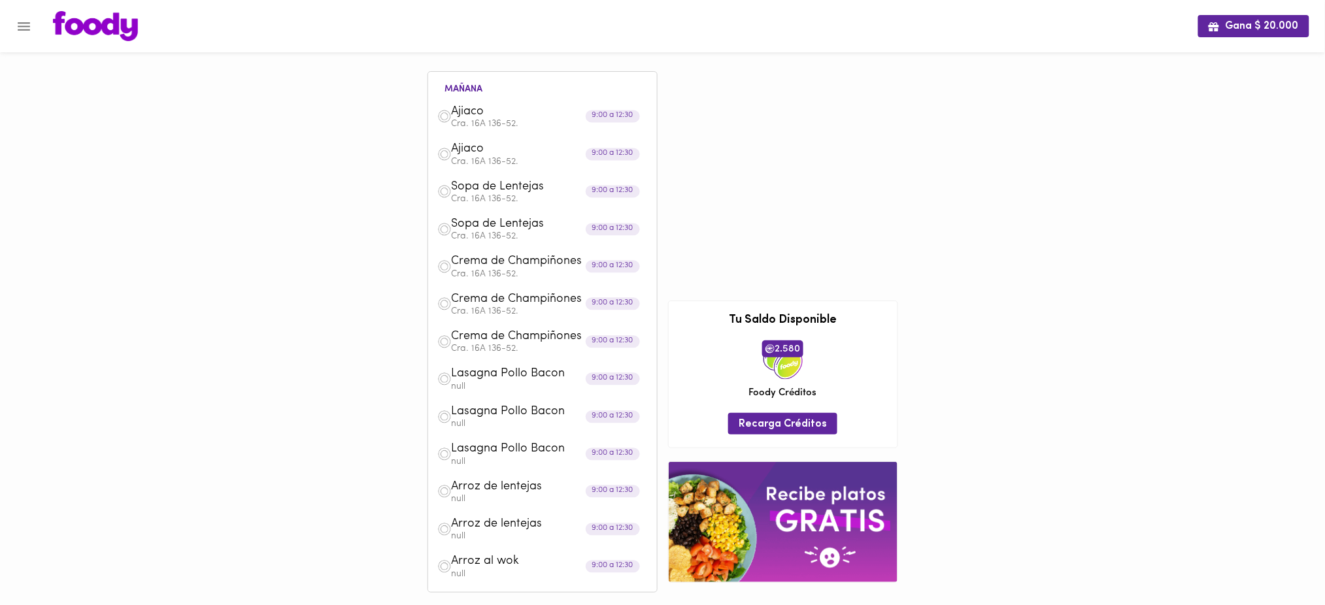
click at [497, 390] on p "null" at bounding box center [550, 386] width 196 height 9
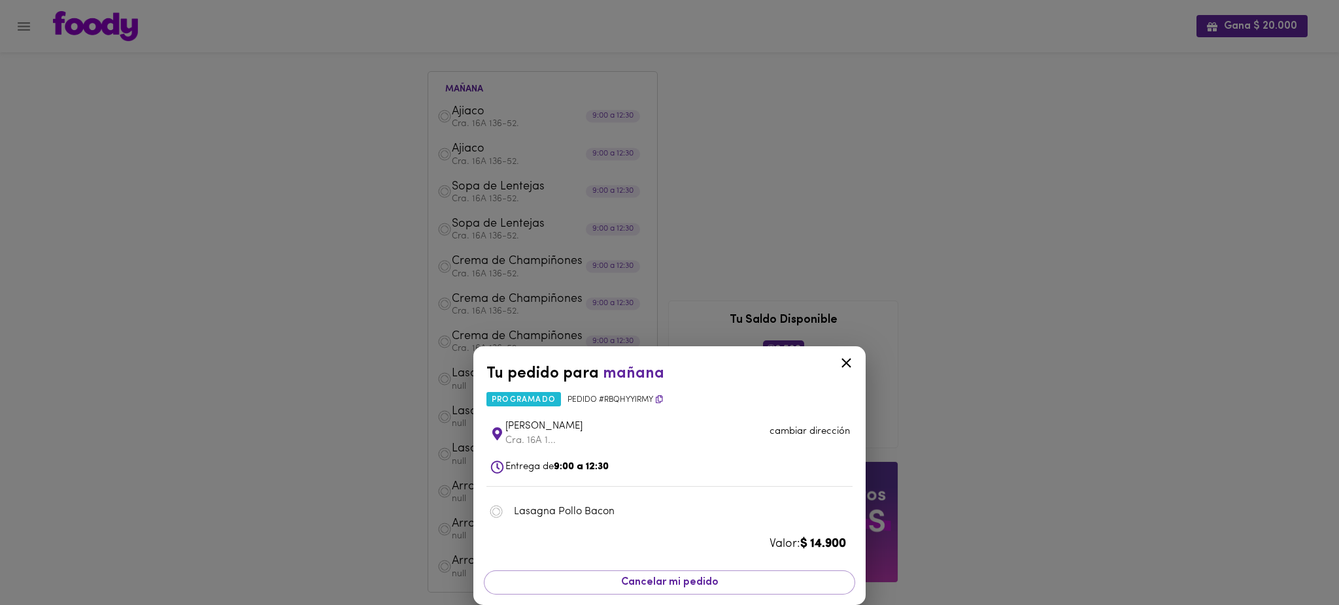
click at [783, 434] on p "cambiar dirección" at bounding box center [809, 432] width 80 height 14
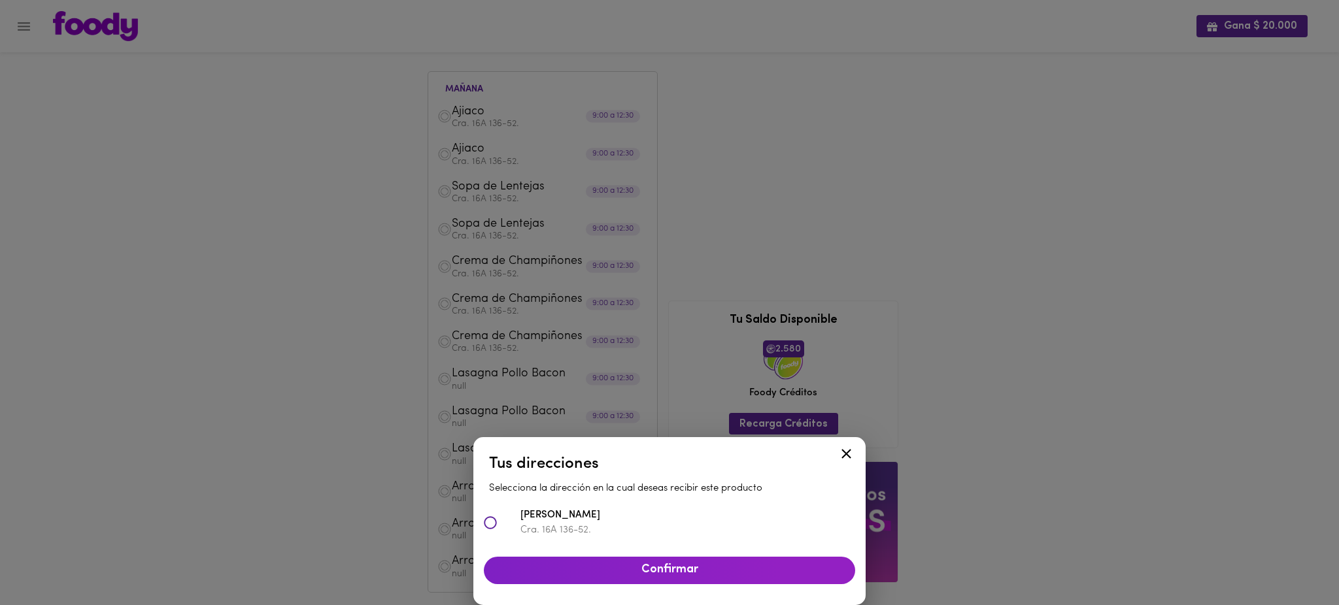
click at [653, 530] on p "Cra. 16A 136-52." at bounding box center [687, 531] width 335 height 14
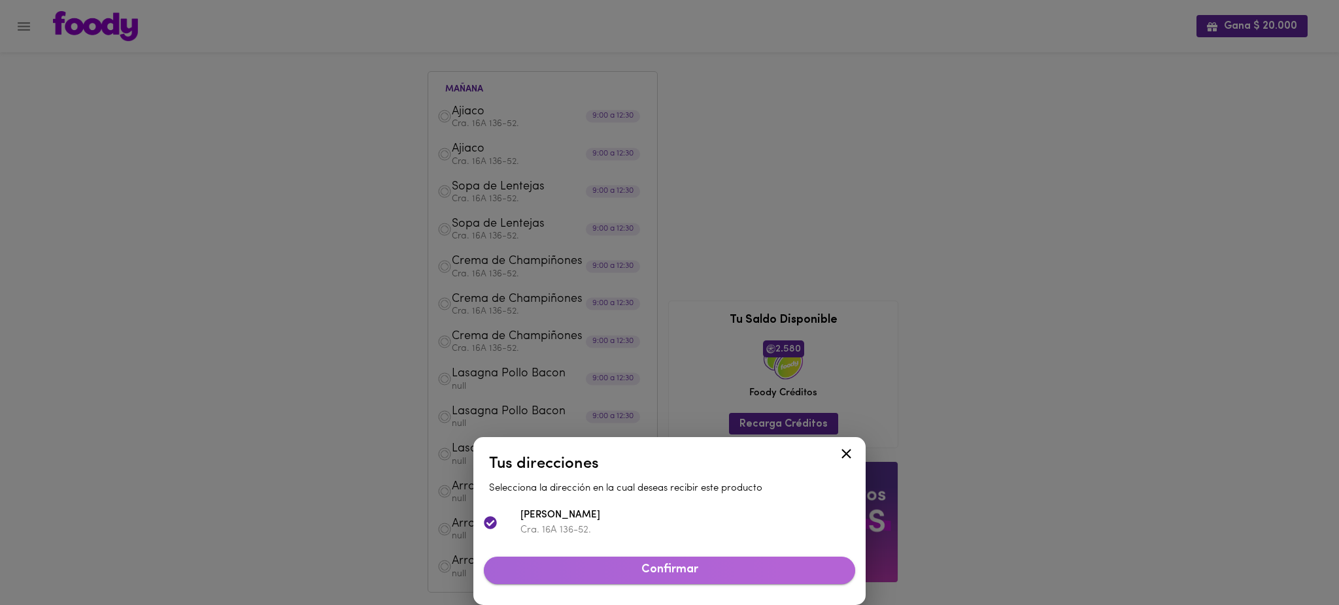
click at [665, 576] on span "Confirmar" at bounding box center [669, 570] width 350 height 14
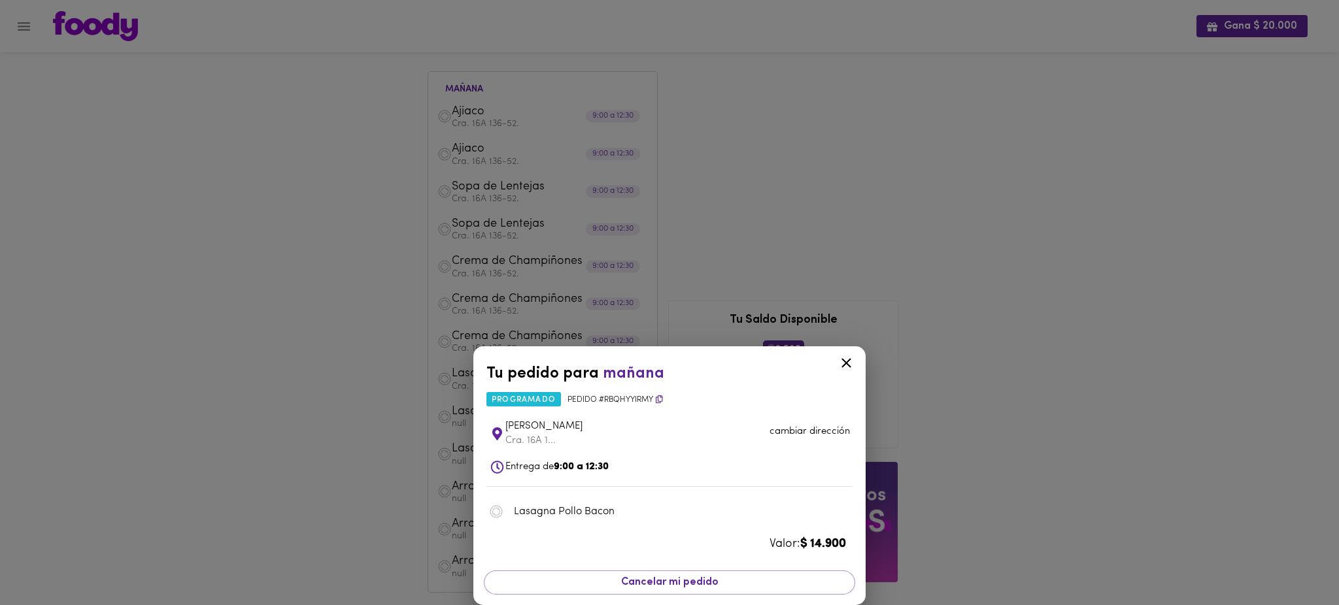
click at [405, 427] on div "Tu pedido para [DATE] programado Pedido # RbqhYYiRMY Santiago [PERSON_NAME] Cra…" at bounding box center [669, 302] width 1339 height 605
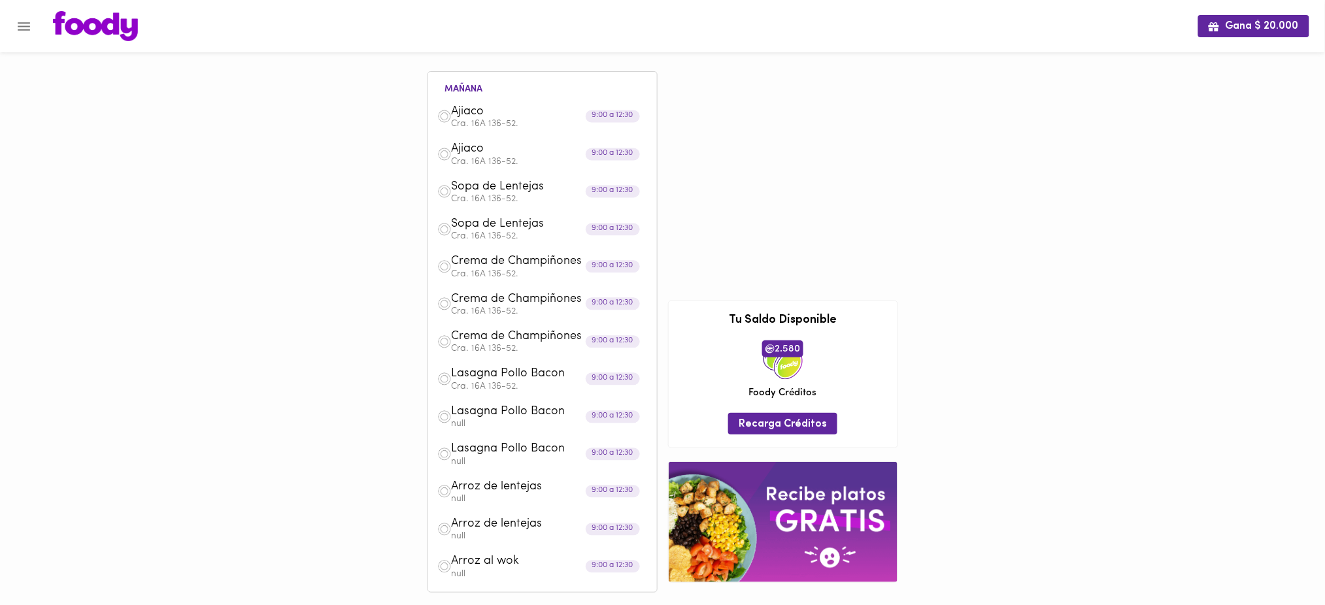
click at [477, 426] on p "null" at bounding box center [550, 424] width 196 height 9
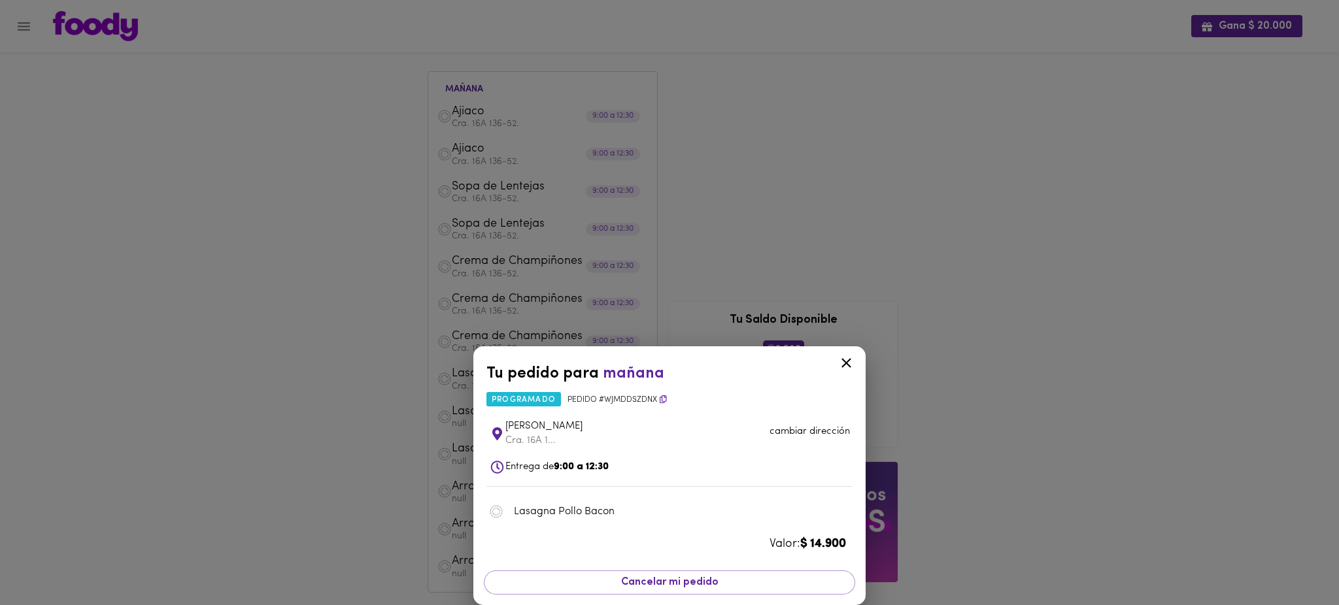
click at [818, 426] on p "cambiar dirección" at bounding box center [809, 432] width 80 height 14
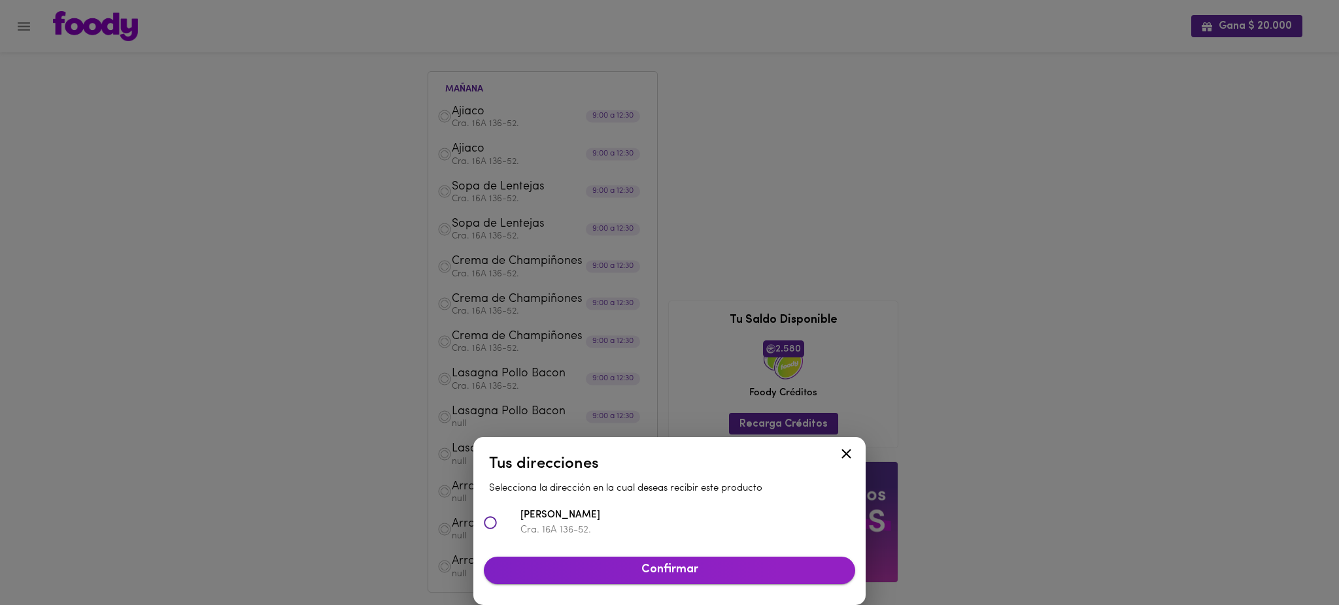
drag, startPoint x: 629, startPoint y: 524, endPoint x: 645, endPoint y: 574, distance: 52.9
click at [645, 574] on div "Tus direcciones Selecciona la dirección en la cual deseas recibir este producto…" at bounding box center [669, 521] width 392 height 168
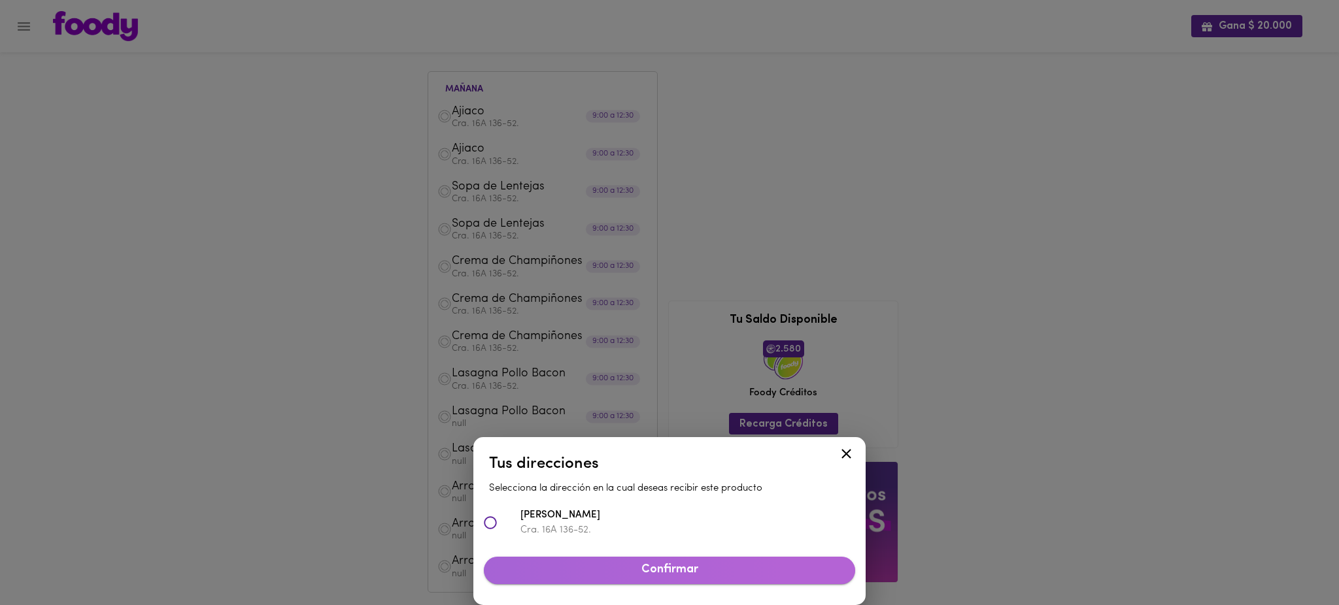
click at [645, 574] on span "Confirmar" at bounding box center [669, 570] width 350 height 14
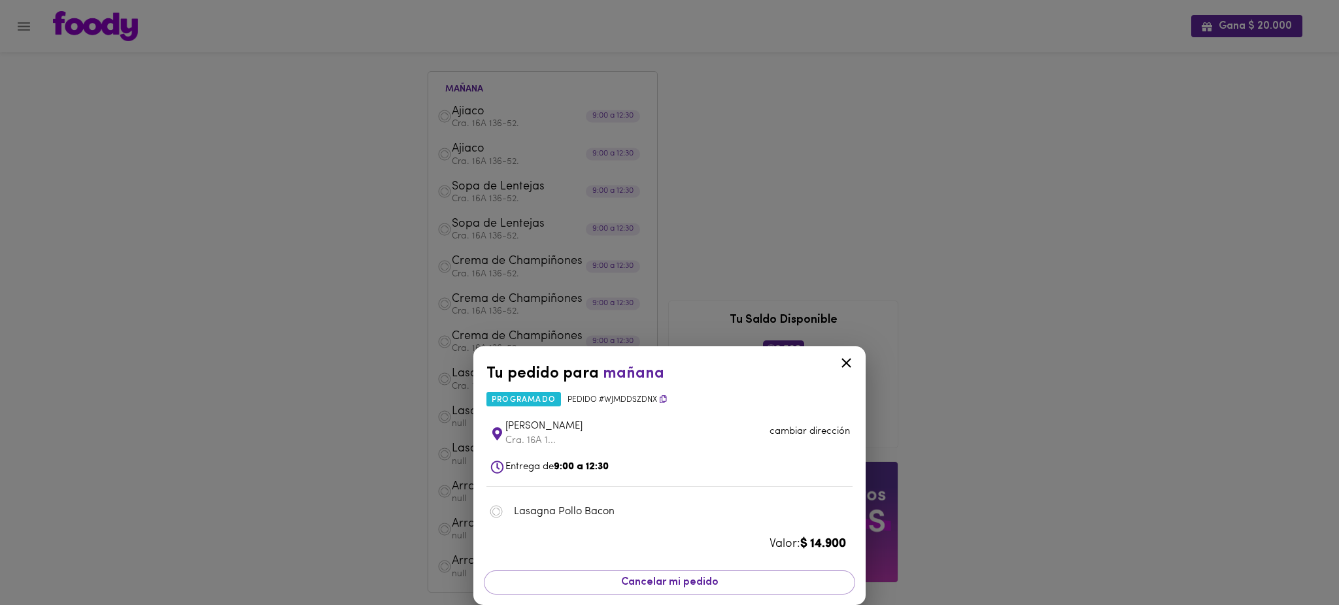
click at [843, 362] on icon at bounding box center [846, 363] width 16 height 16
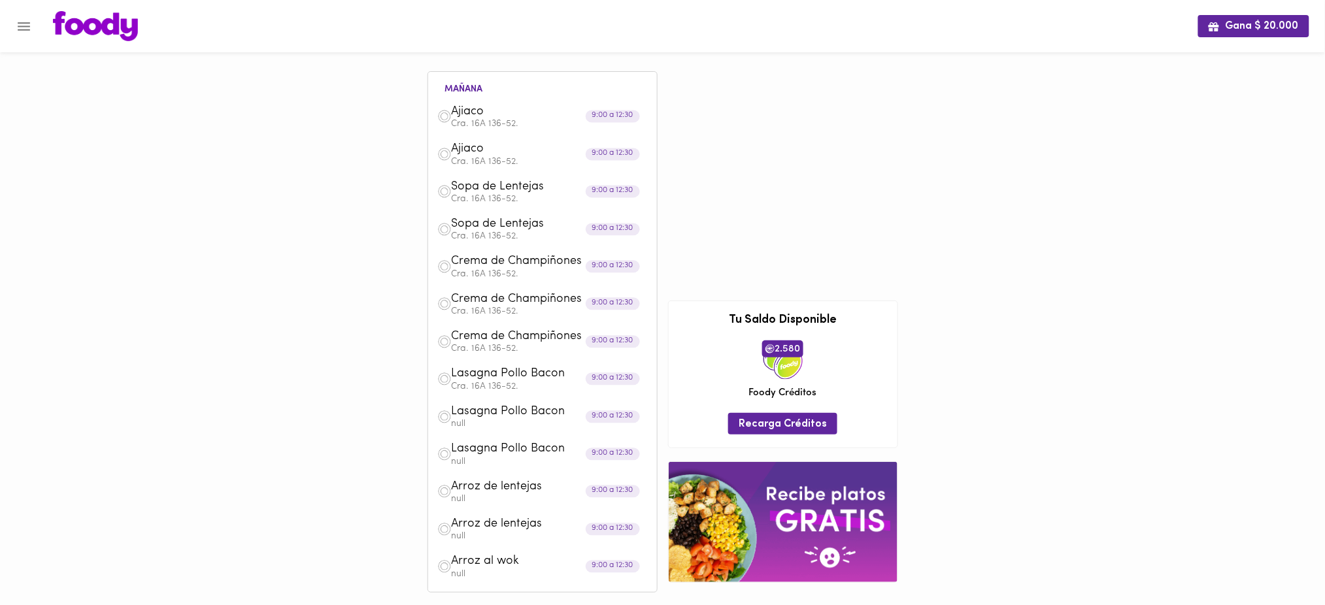
click at [509, 427] on p "null" at bounding box center [550, 424] width 196 height 9
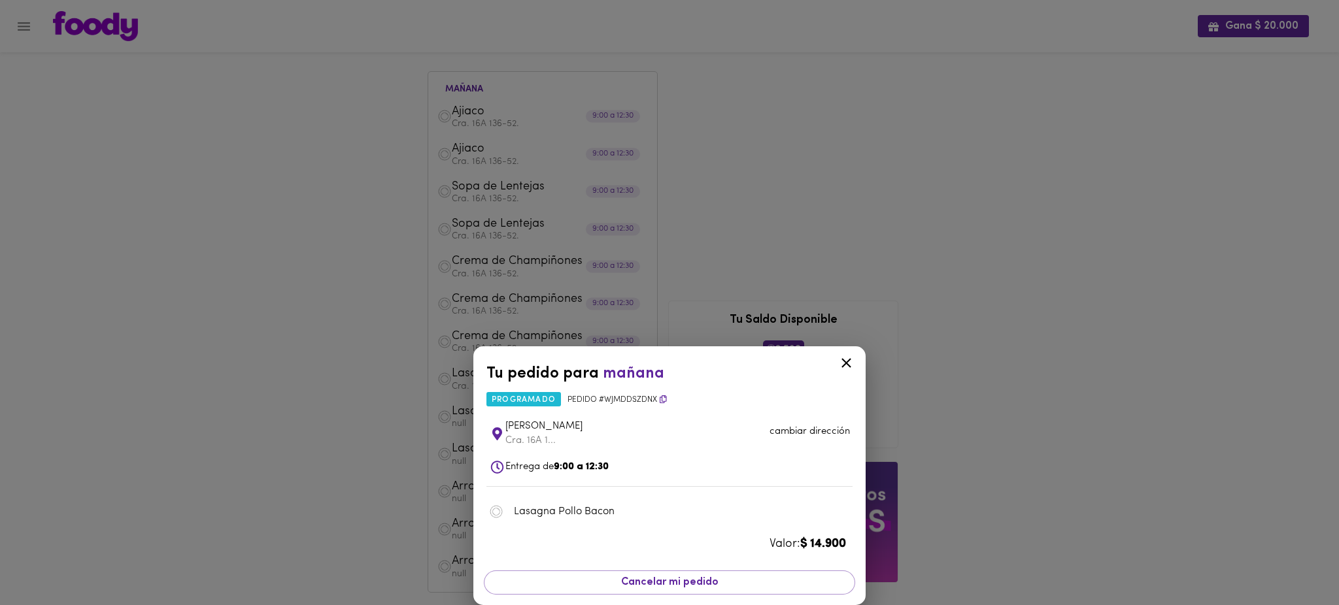
click at [798, 429] on p "cambiar dirección" at bounding box center [809, 432] width 80 height 14
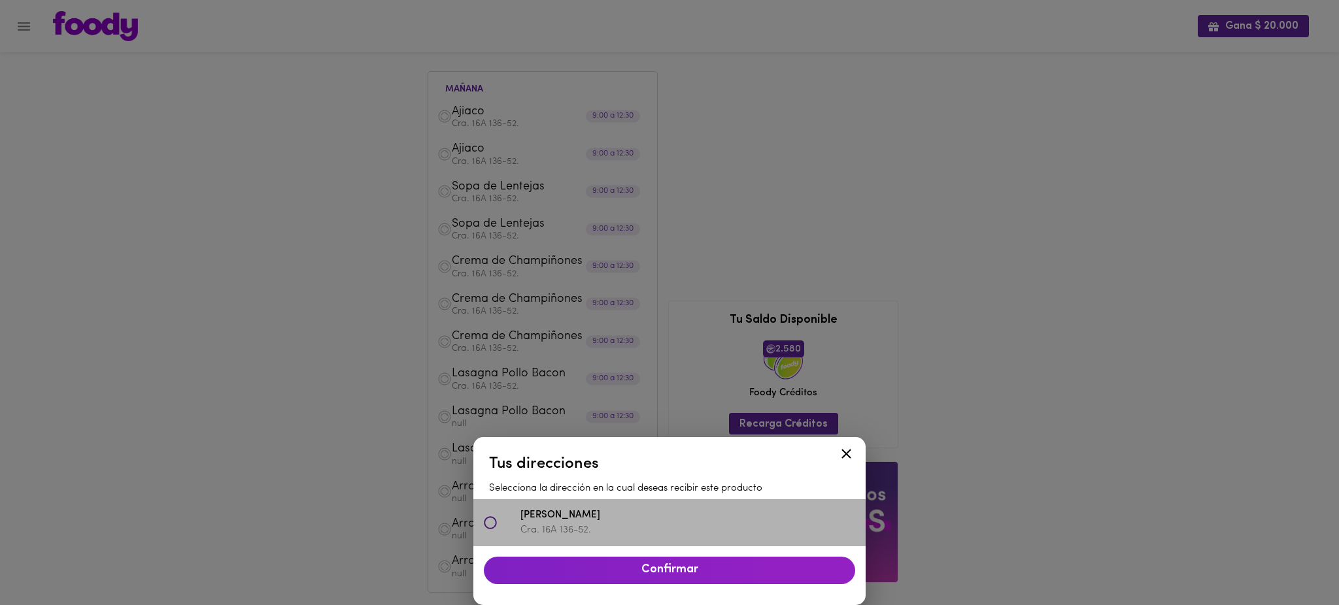
click at [626, 515] on span "[PERSON_NAME]" at bounding box center [687, 516] width 335 height 15
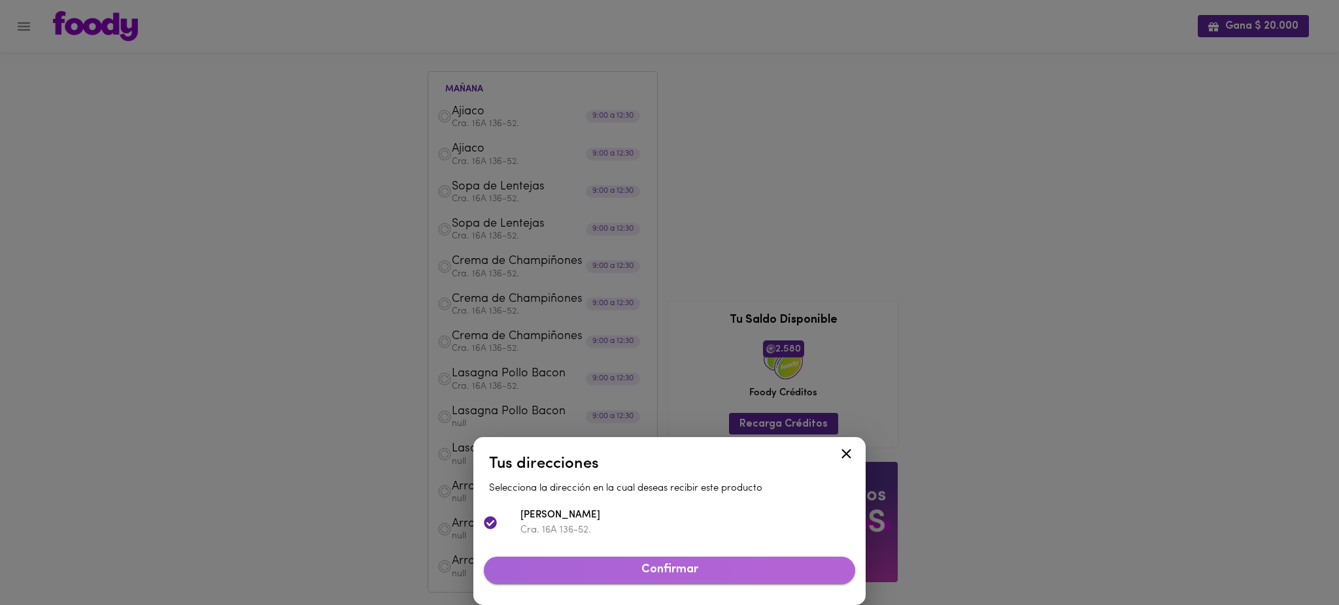
click at [621, 568] on span "Confirmar" at bounding box center [669, 570] width 350 height 14
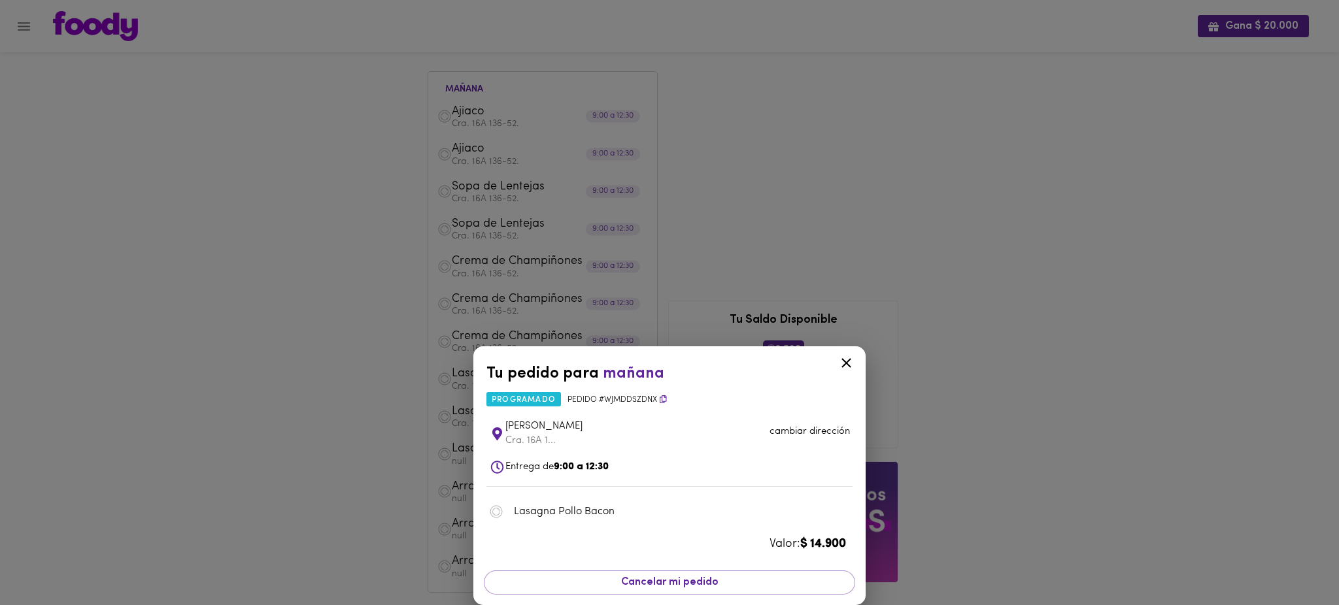
click at [295, 395] on div "Tu pedido para [DATE] programado Pedido # WjMddSzdnx Santiago [PERSON_NAME] Cra…" at bounding box center [669, 302] width 1339 height 605
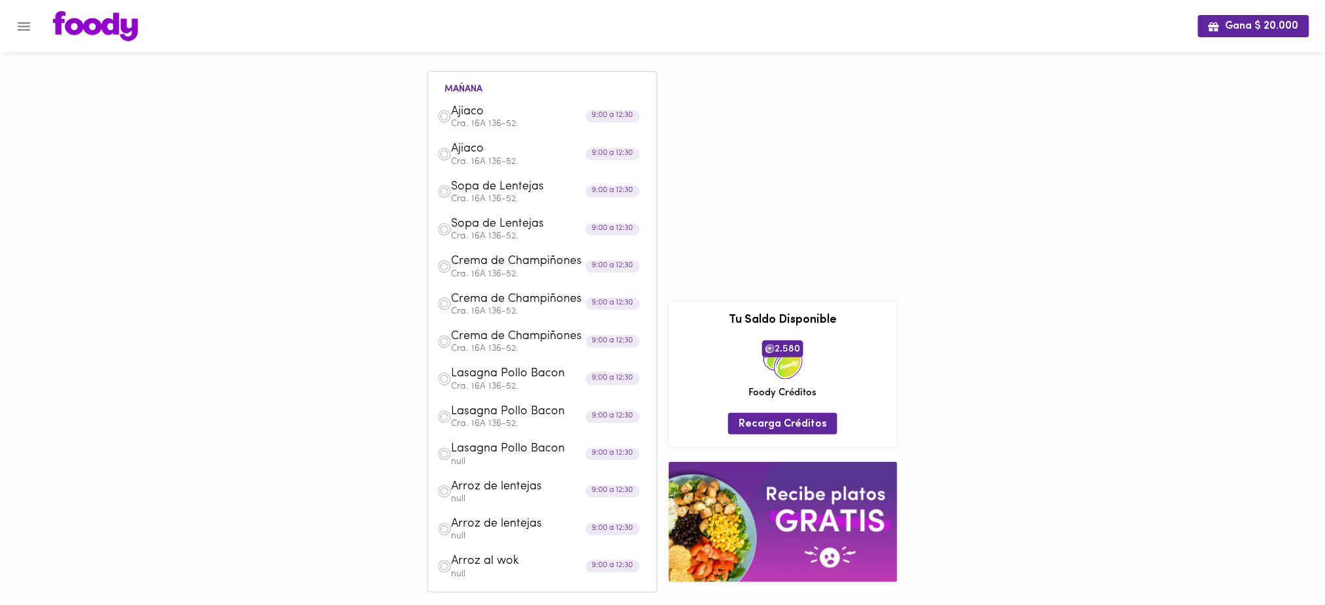
click at [486, 452] on span "Lasagna Pollo Bacon" at bounding box center [527, 449] width 150 height 15
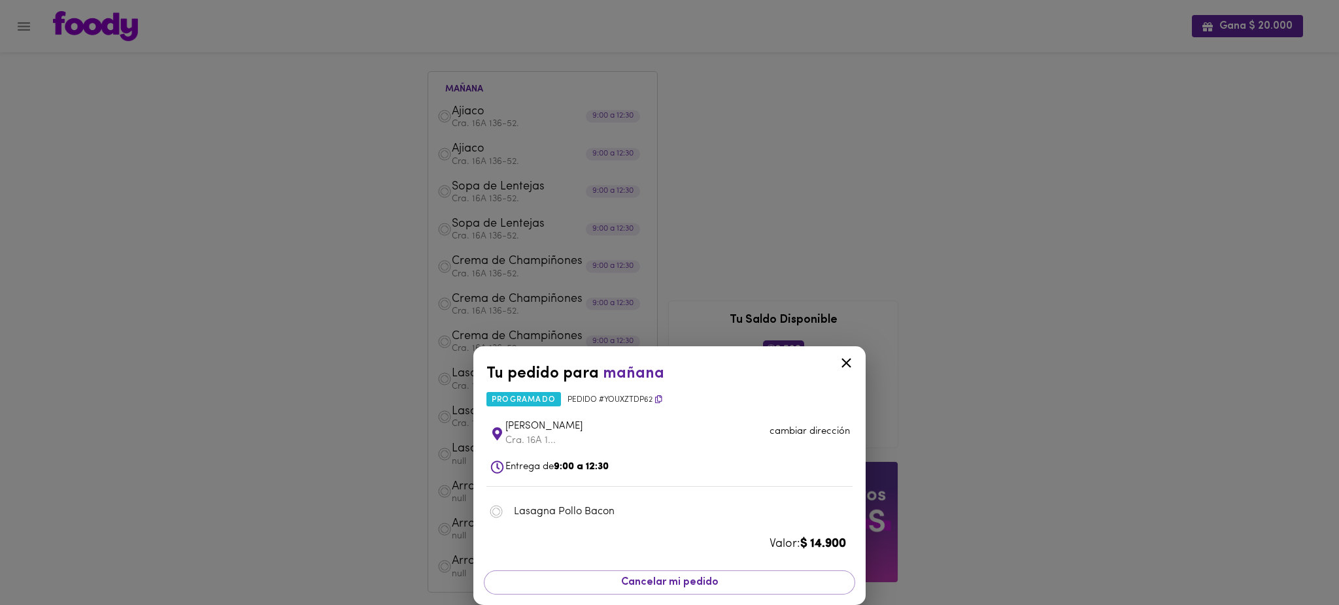
click at [814, 434] on p "cambiar dirección" at bounding box center [809, 432] width 80 height 14
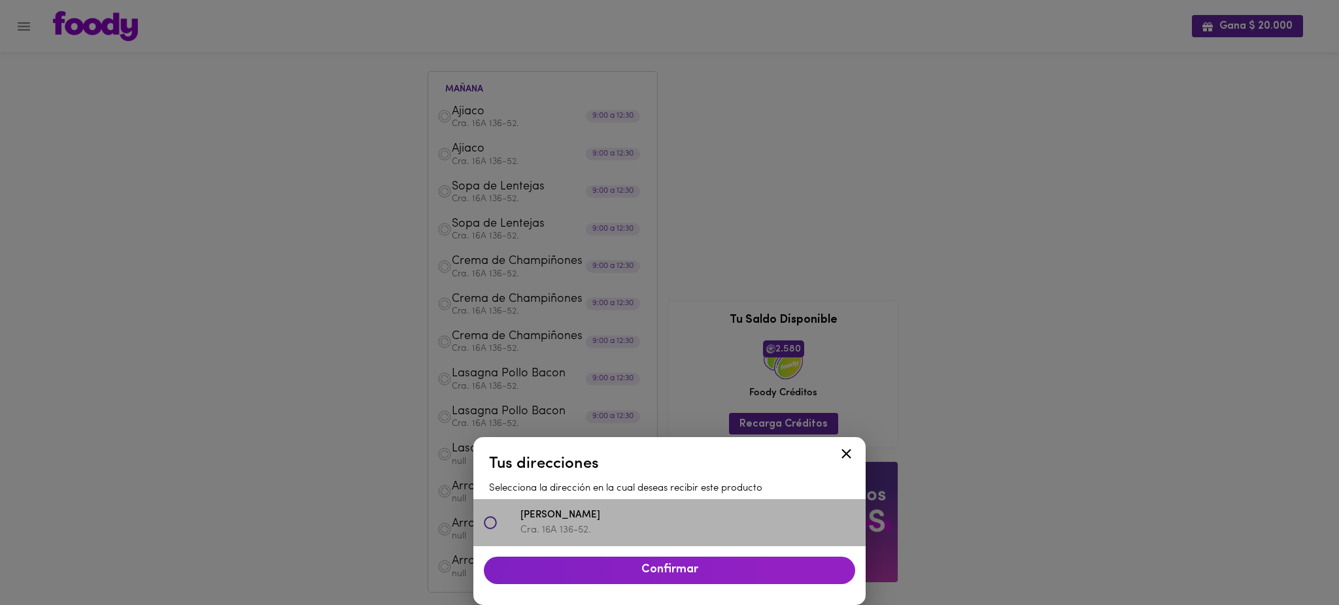
click at [727, 529] on p "Cra. 16A 136-52." at bounding box center [687, 531] width 335 height 14
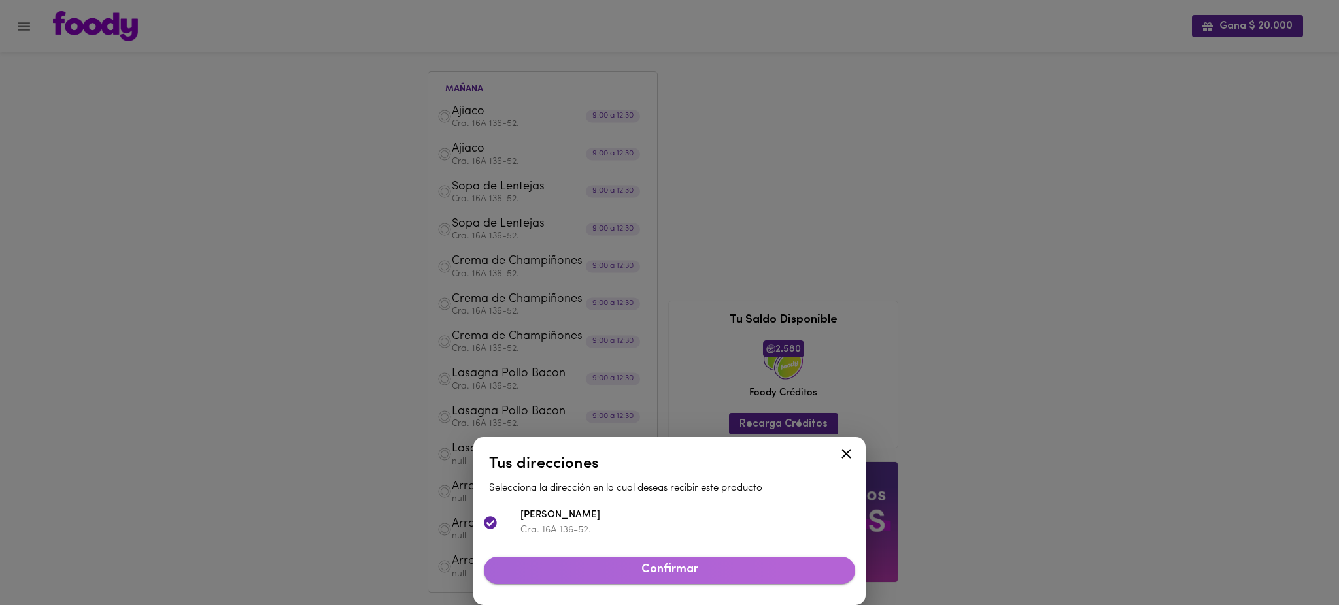
click at [713, 570] on span "Confirmar" at bounding box center [669, 570] width 350 height 14
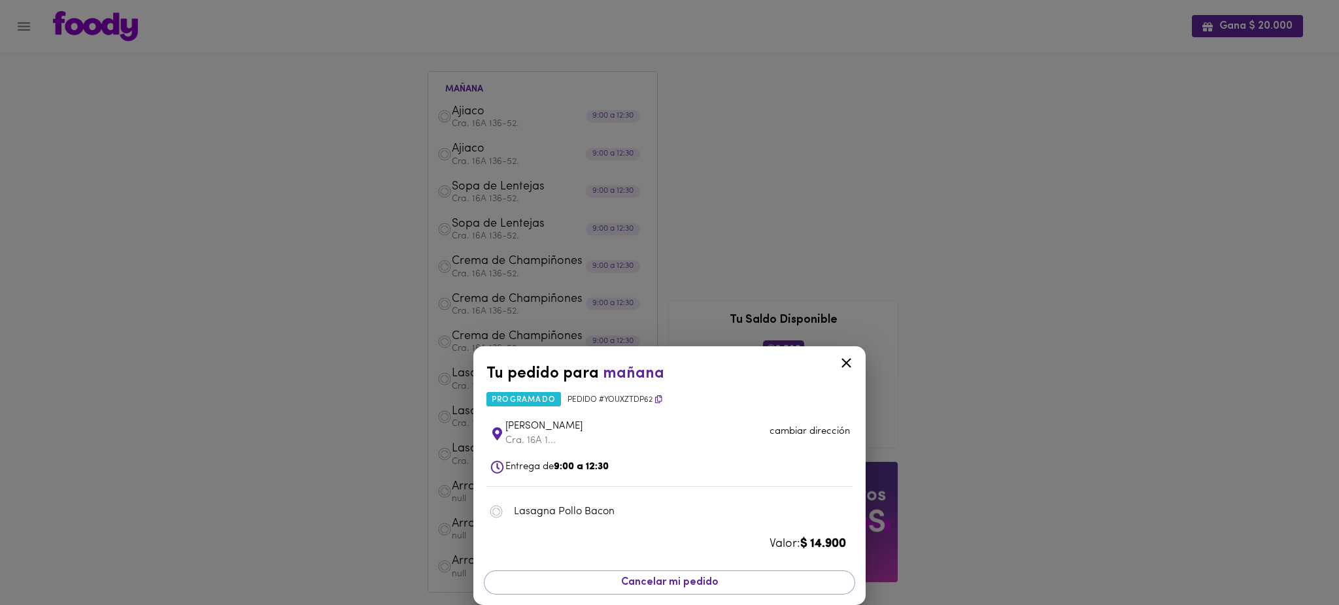
click at [363, 412] on div "Tu pedido para [DATE] programado Pedido # YouxZtdP62 [PERSON_NAME]. 16A 1... ca…" at bounding box center [669, 302] width 1339 height 605
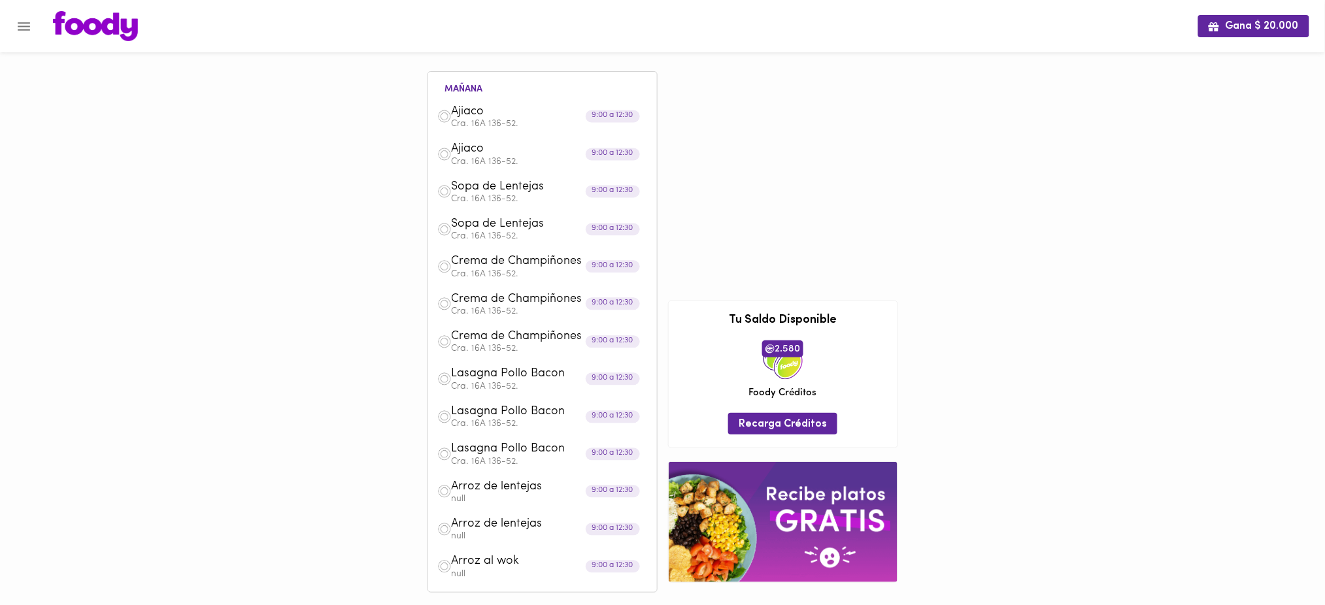
click at [503, 495] on span "Arroz de lentejas" at bounding box center [527, 487] width 150 height 15
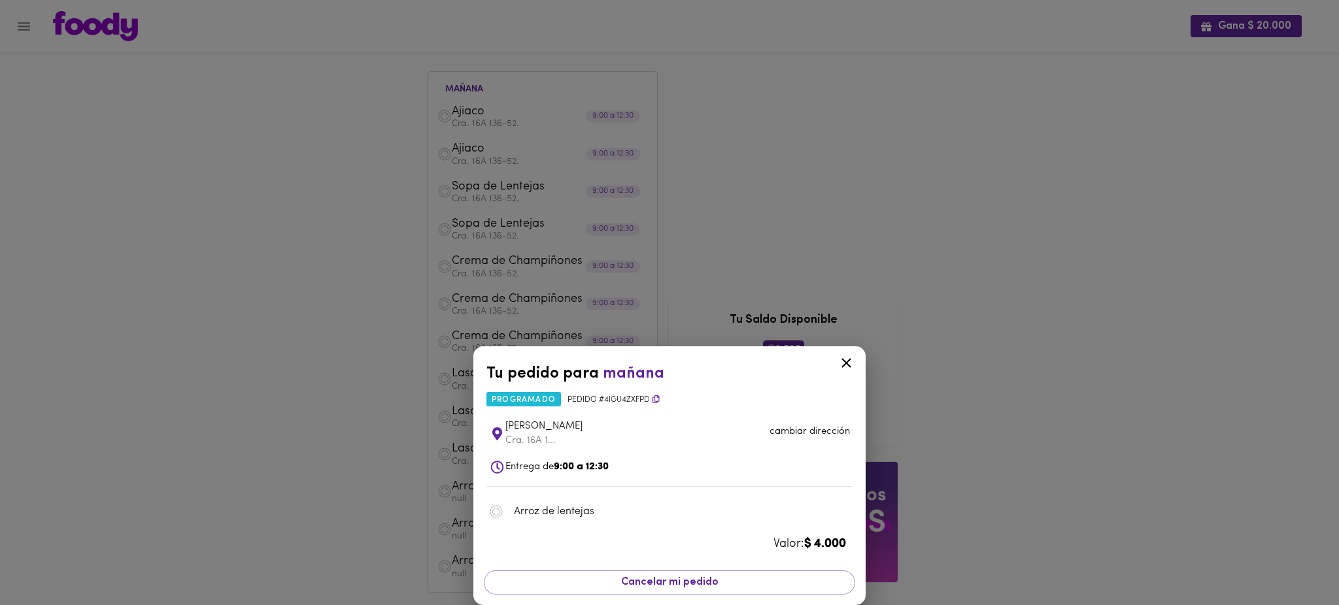
click at [798, 430] on p "cambiar dirección" at bounding box center [809, 432] width 80 height 14
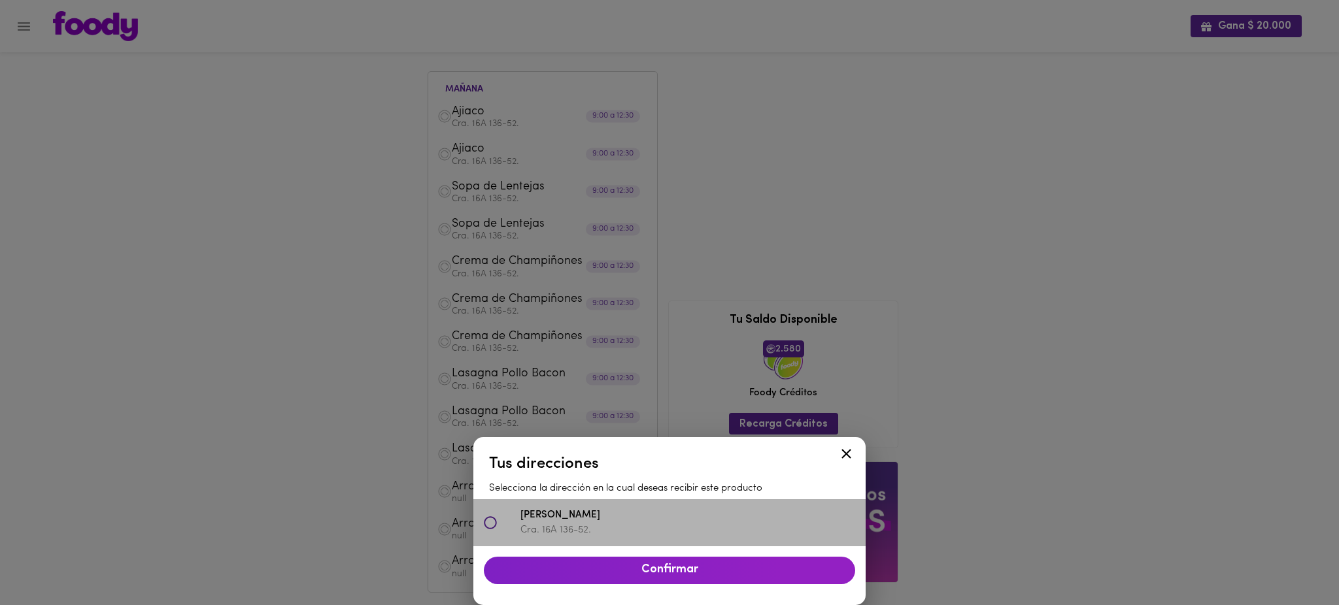
click at [641, 526] on p "Cra. 16A 136-52." at bounding box center [687, 531] width 335 height 14
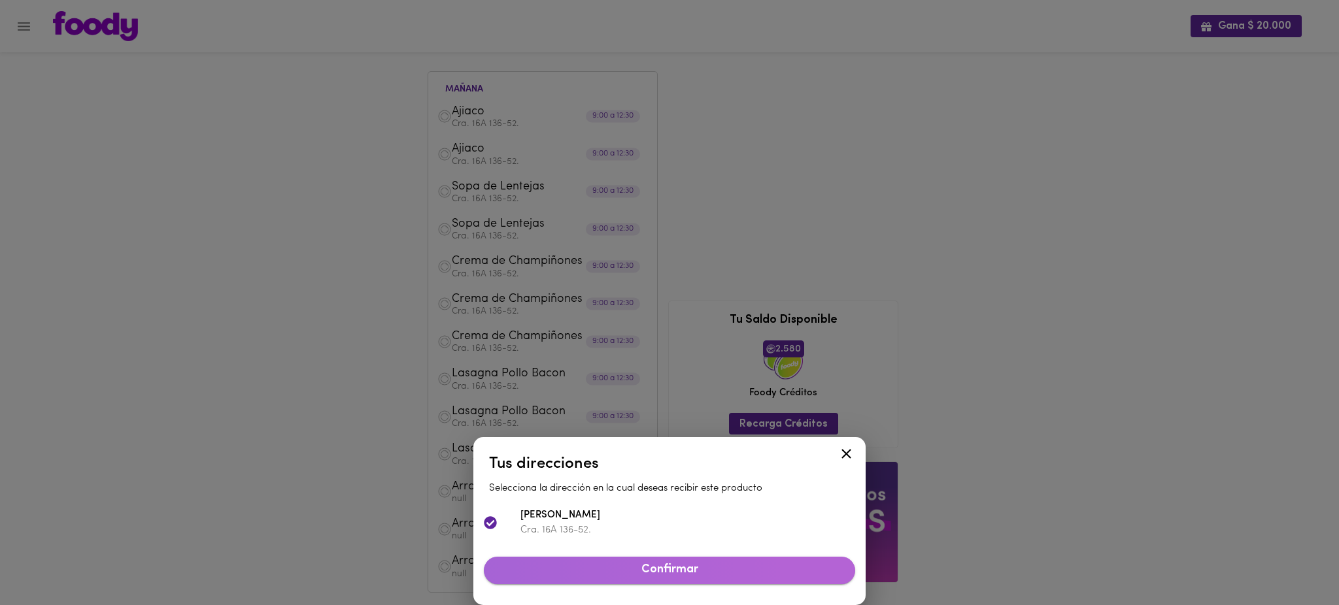
click at [643, 569] on span "Confirmar" at bounding box center [669, 570] width 350 height 14
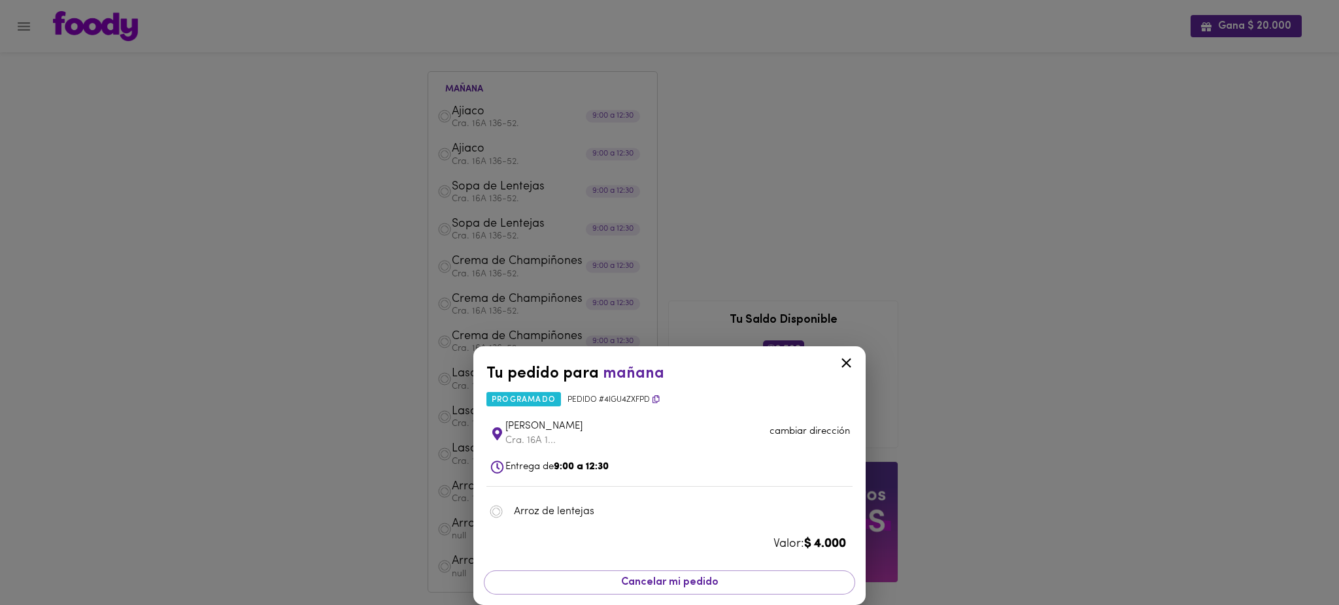
click at [394, 450] on div "Tu pedido para [DATE] programado Pedido # 4iGu4zXFPD [PERSON_NAME] Cra. 16A 1..…" at bounding box center [669, 302] width 1339 height 605
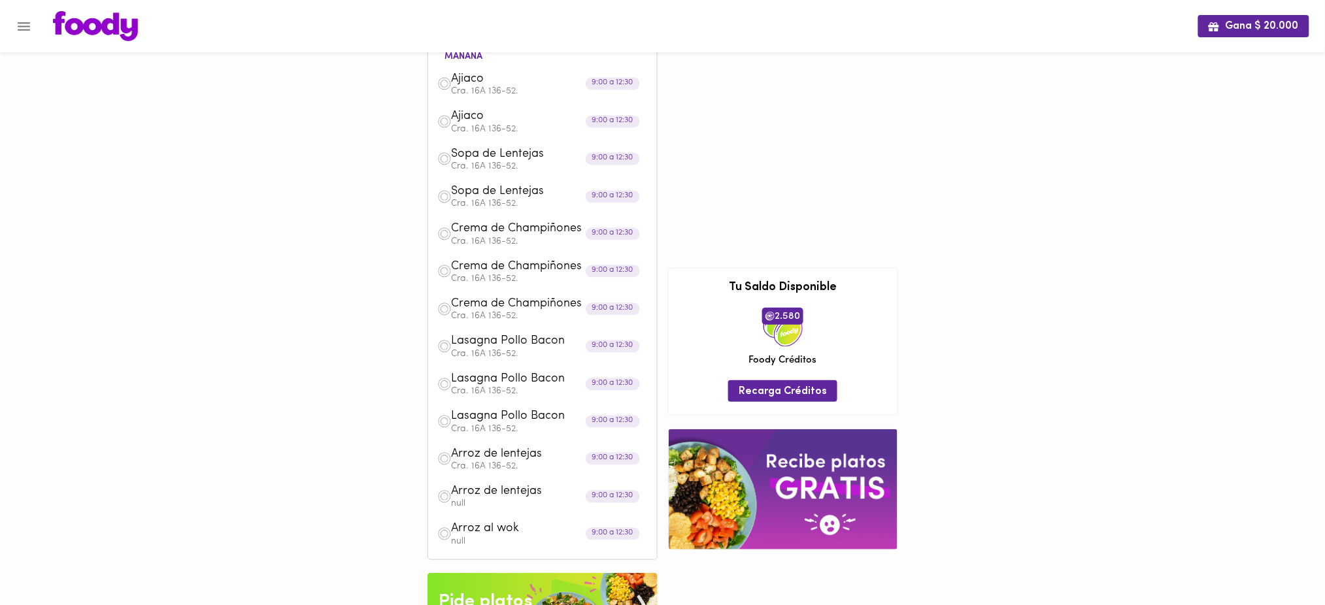
scroll to position [69, 0]
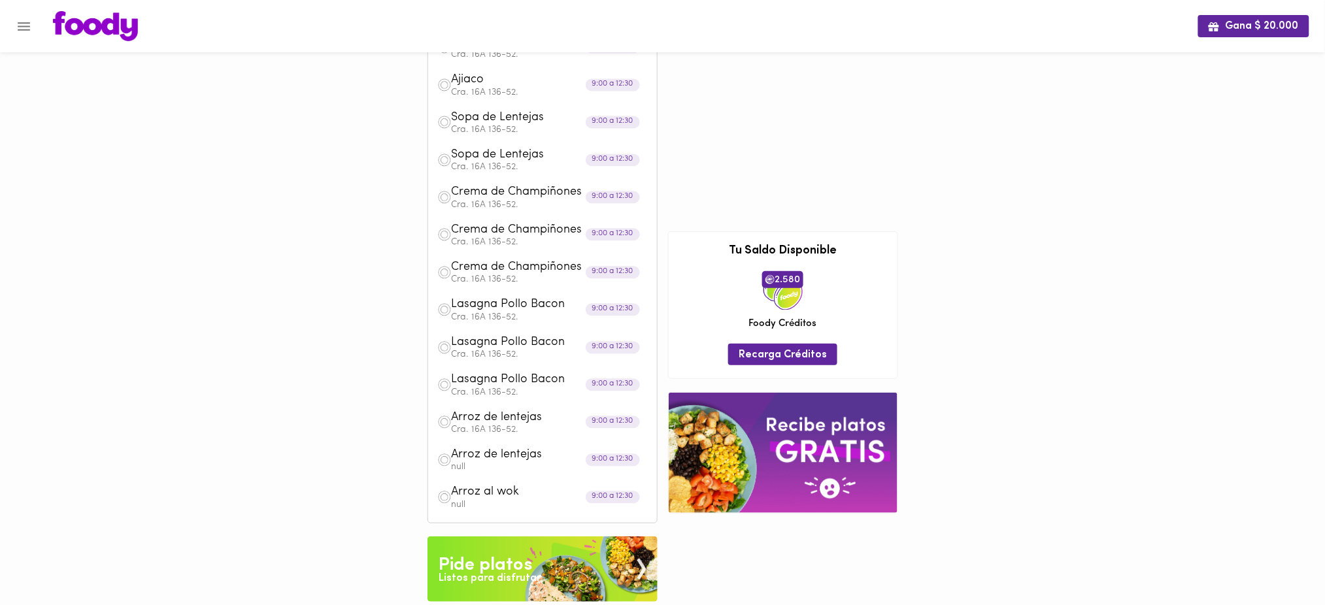
click at [512, 469] on p "null" at bounding box center [550, 467] width 196 height 9
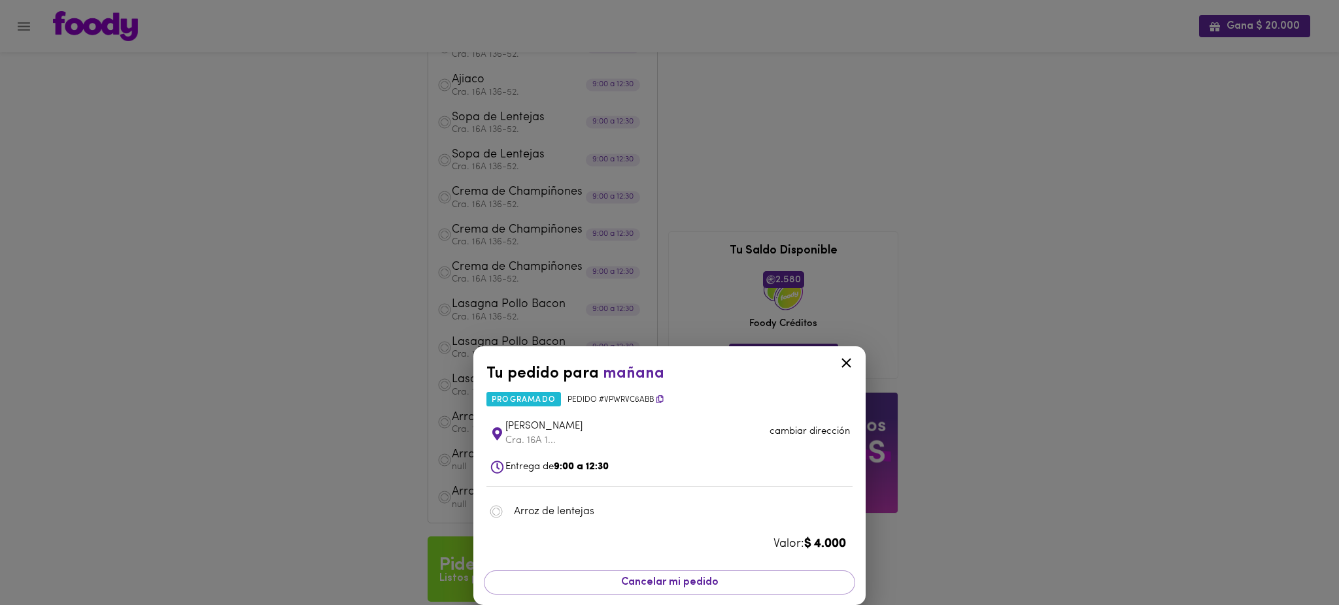
click at [807, 428] on p "cambiar dirección" at bounding box center [809, 432] width 80 height 14
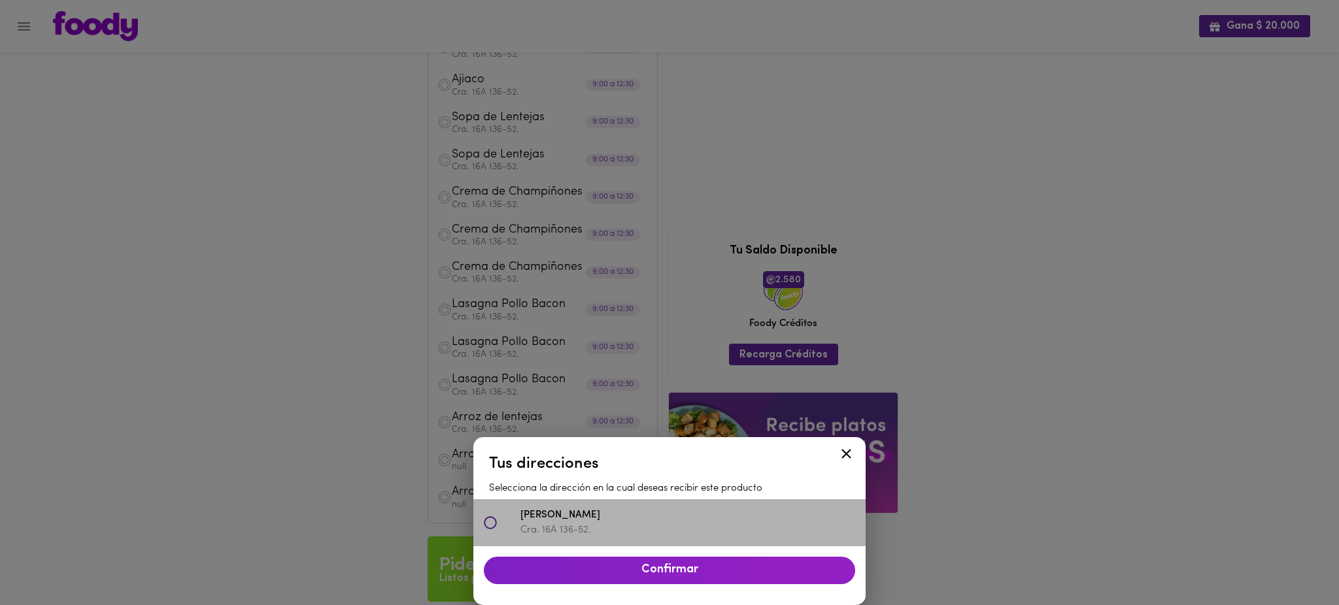
click at [652, 526] on p "Cra. 16A 136-52." at bounding box center [687, 531] width 335 height 14
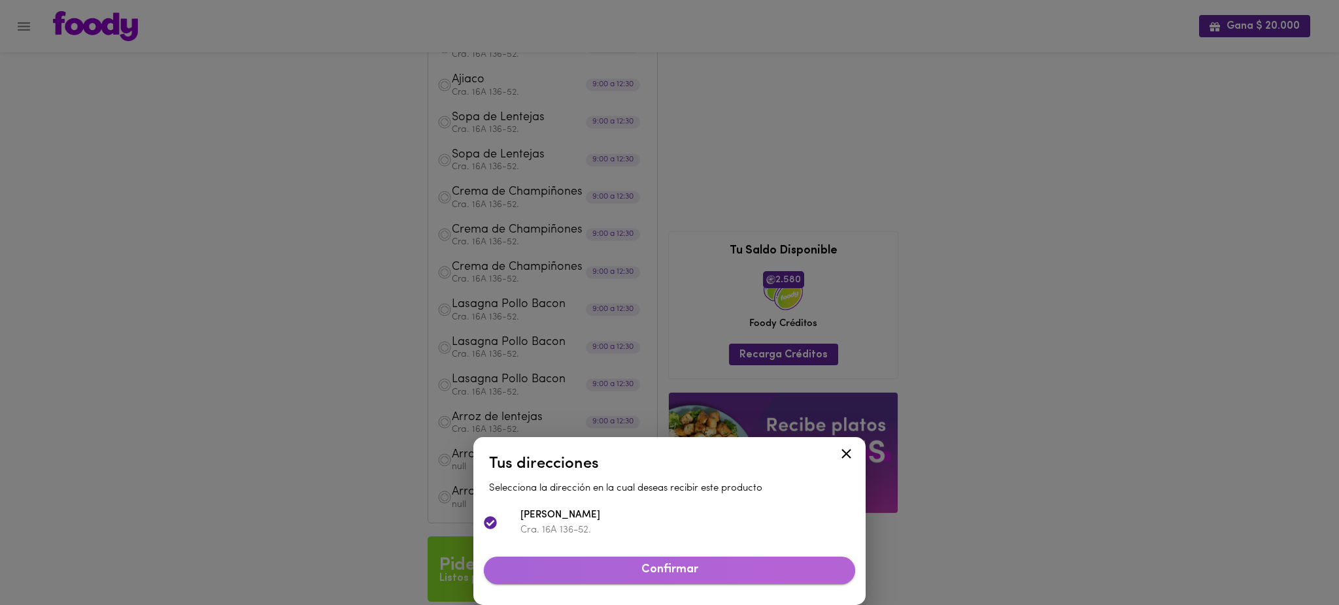
click at [653, 572] on span "Confirmar" at bounding box center [669, 570] width 350 height 14
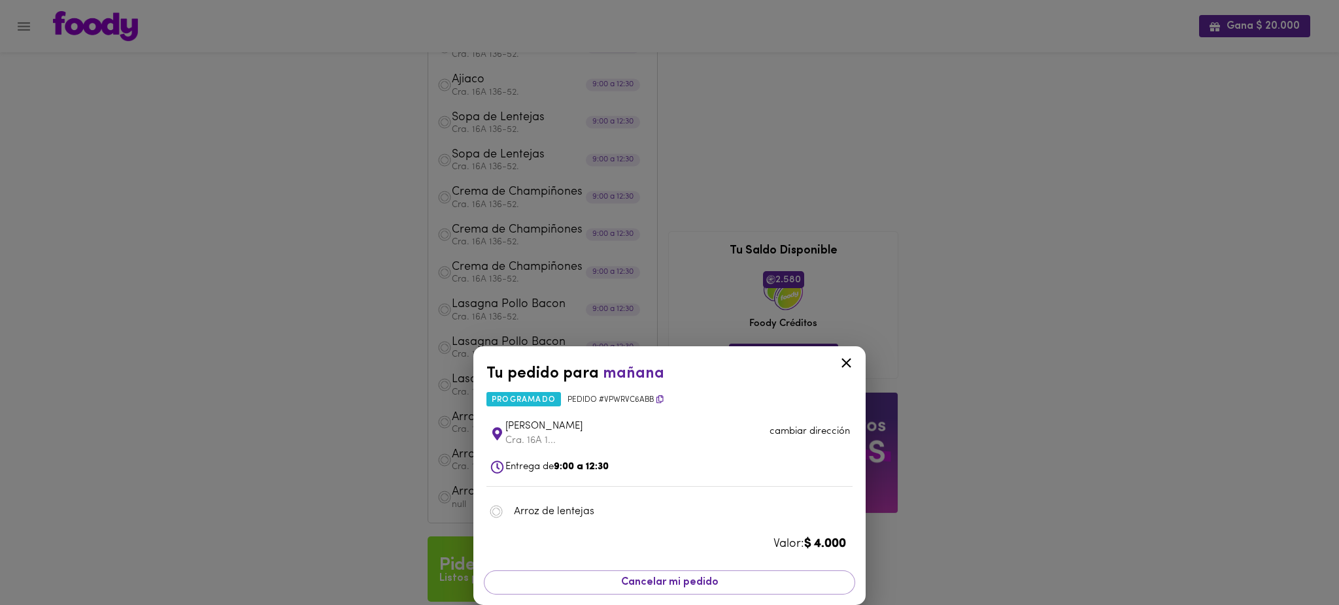
click at [367, 499] on div "Tu pedido para [DATE] programado Pedido # vpwRvc6abb Santiago [PERSON_NAME] Cra…" at bounding box center [669, 302] width 1339 height 605
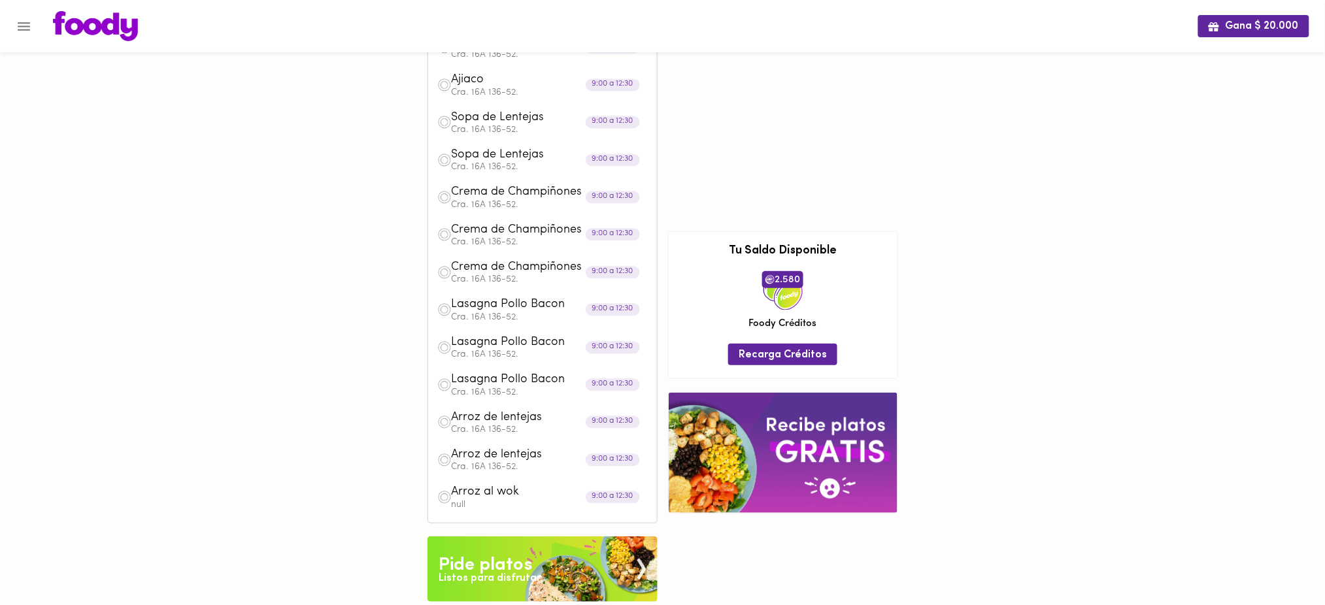
click at [497, 505] on p "null" at bounding box center [550, 505] width 196 height 9
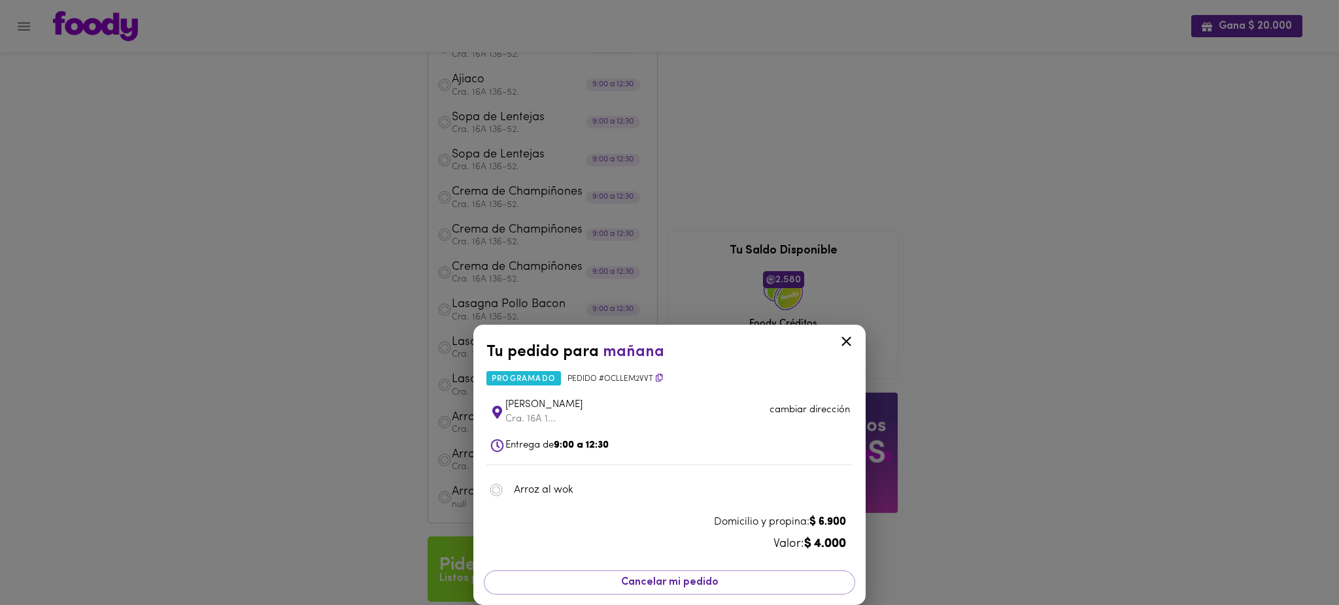
click at [786, 414] on p "cambiar dirección" at bounding box center [809, 410] width 80 height 14
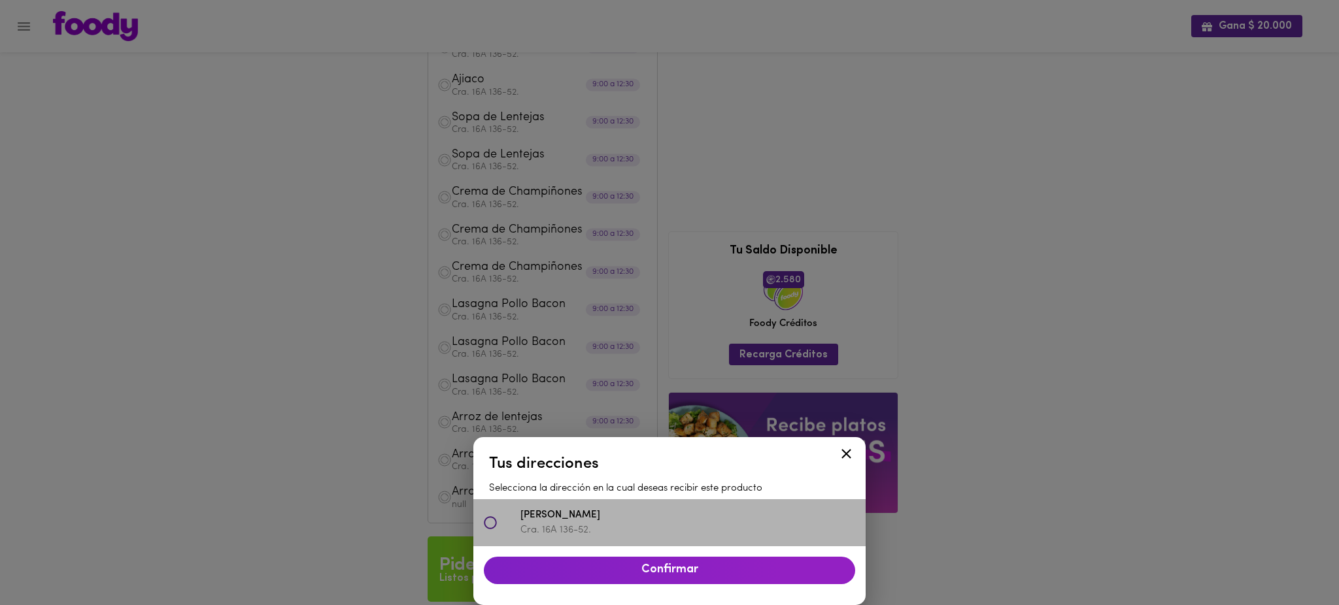
click at [643, 520] on span "[PERSON_NAME]" at bounding box center [687, 516] width 335 height 15
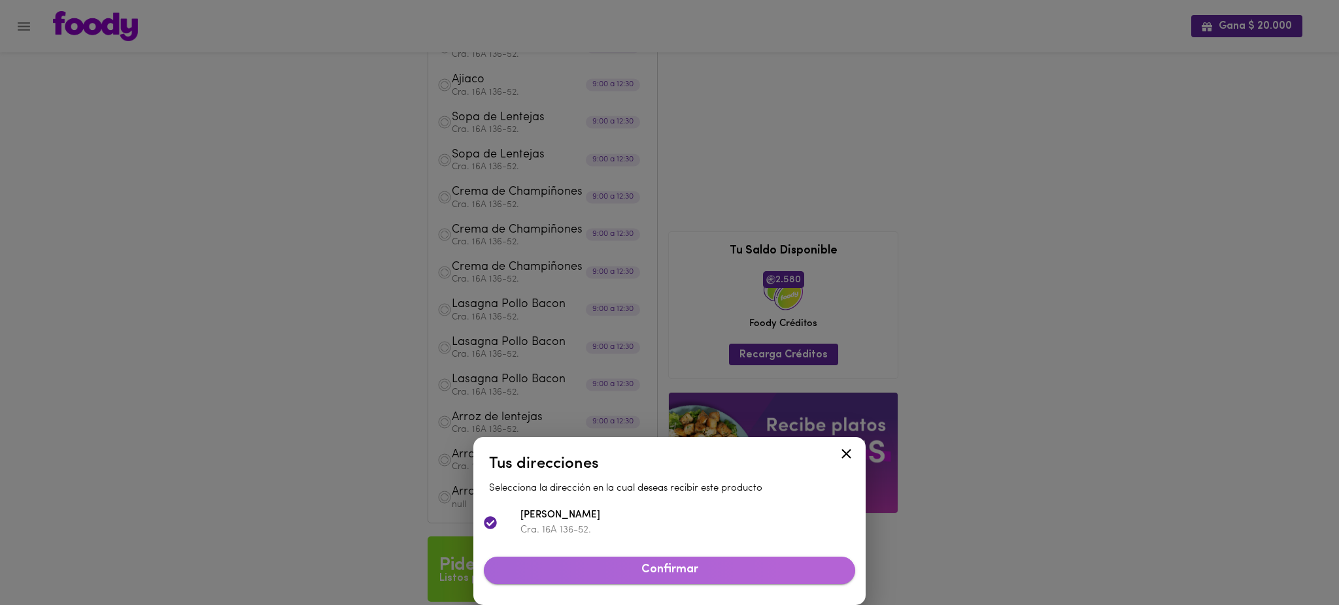
click at [637, 571] on span "Confirmar" at bounding box center [669, 570] width 350 height 14
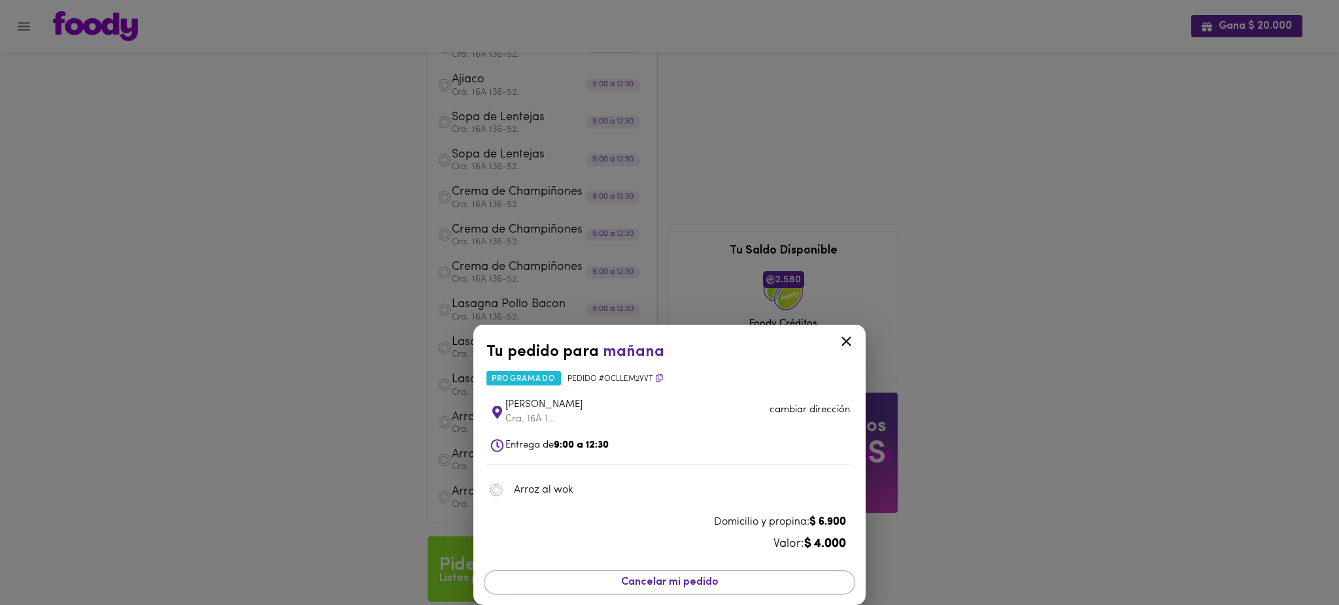
click at [845, 341] on icon at bounding box center [846, 341] width 16 height 16
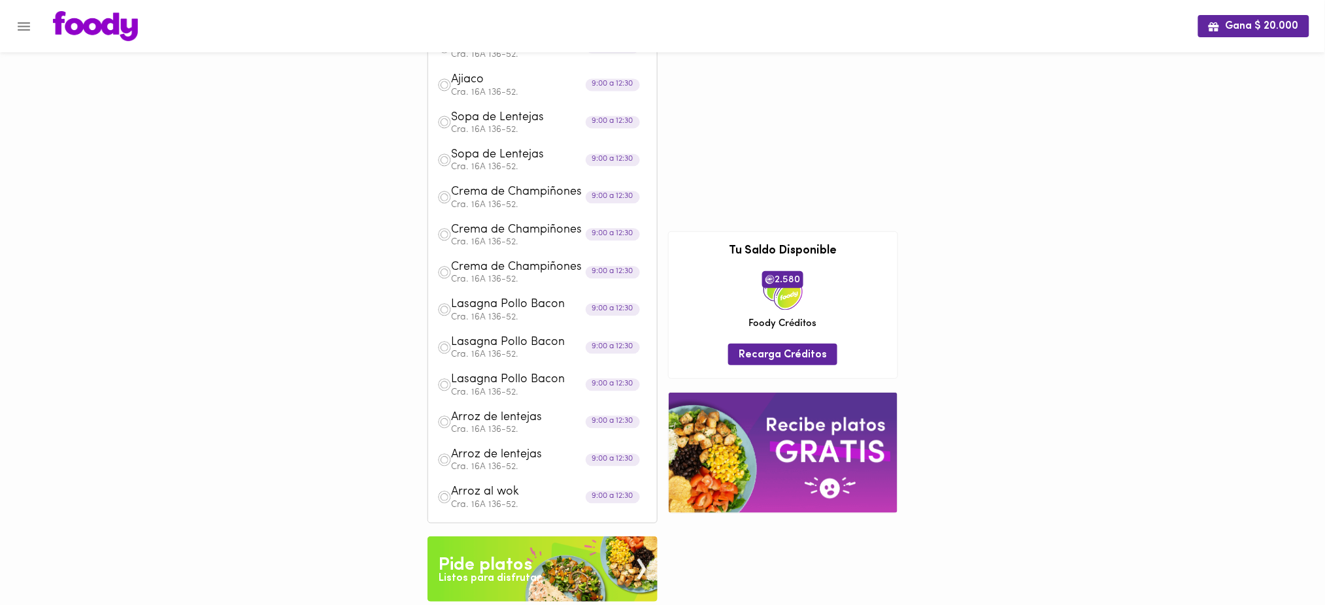
click at [326, 426] on div "Gana $ 20.000 [DATE] Ajiaco Cra. 16A 136-52. 9:00 a 12:30 Ajiaco Cra. 16A 136-5…" at bounding box center [662, 354] width 1325 height 847
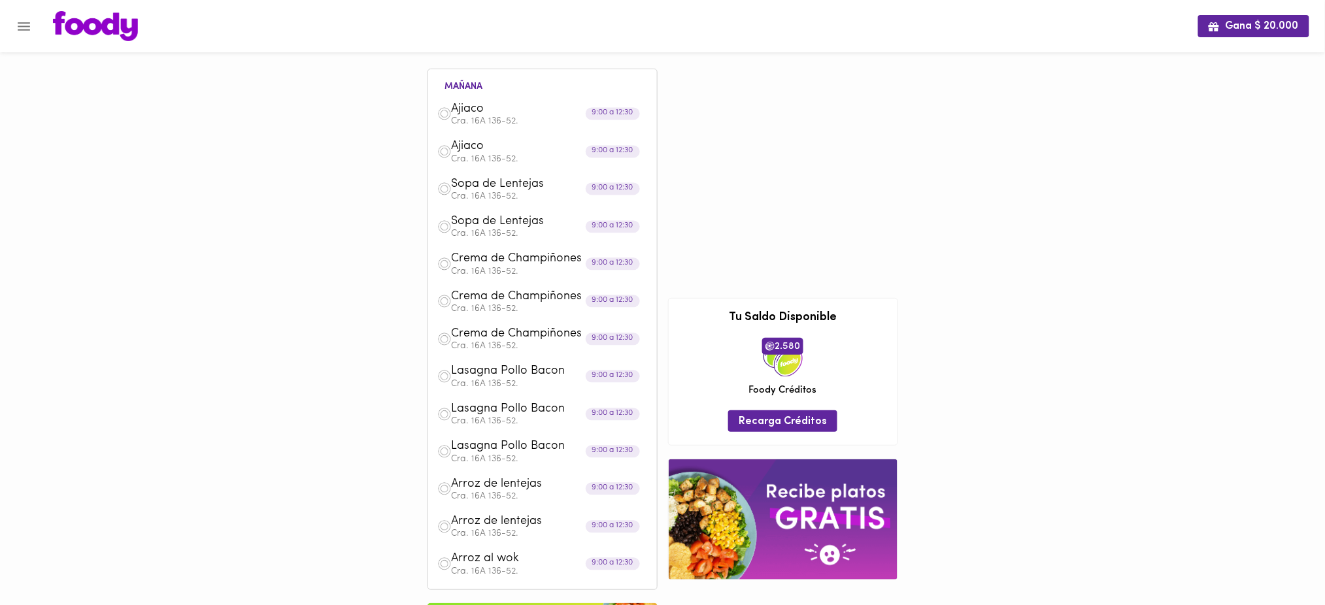
scroll to position [0, 0]
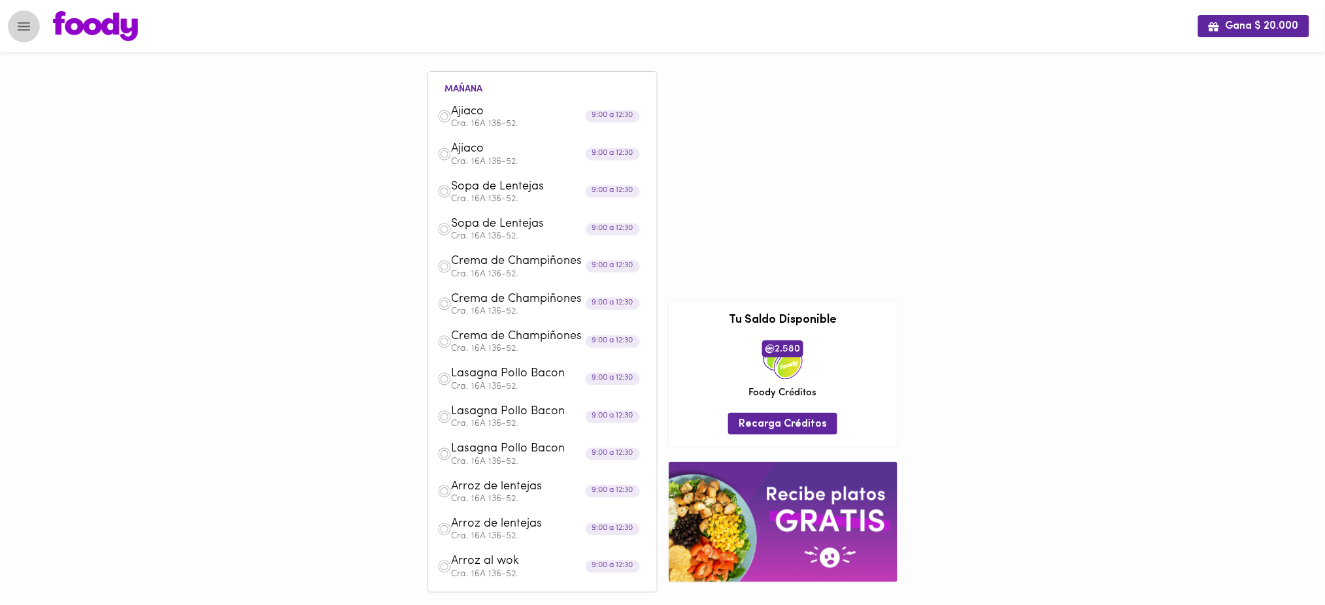
click at [26, 24] on icon "Menu" at bounding box center [24, 26] width 16 height 16
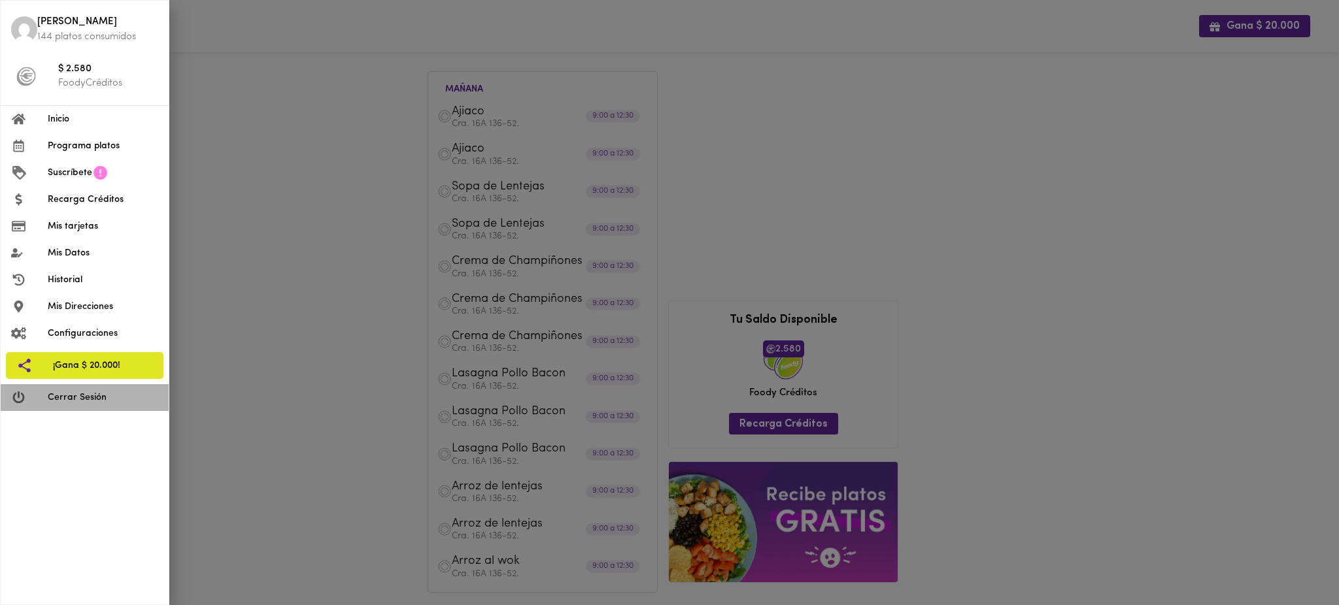
click at [92, 392] on span "Cerrar Sesión" at bounding box center [103, 398] width 110 height 14
